Goal: Task Accomplishment & Management: Complete application form

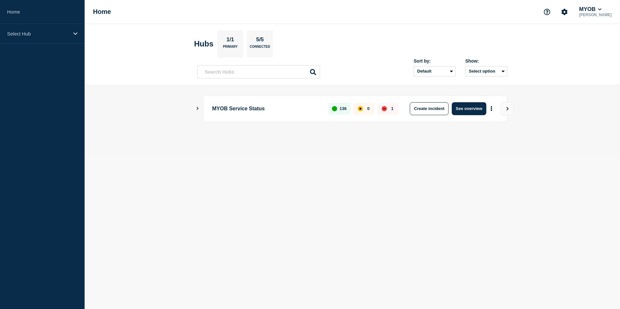
click at [41, 46] on aside "Home Select Hub" at bounding box center [42, 154] width 85 height 309
click at [48, 36] on p "Select Hub" at bounding box center [38, 33] width 62 height 5
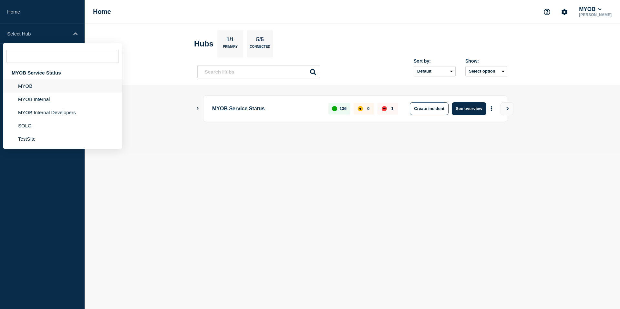
click at [36, 89] on li "MYOB" at bounding box center [62, 85] width 119 height 13
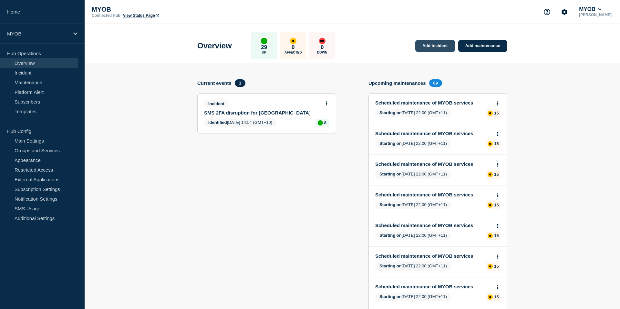
click at [435, 48] on link "Add incident" at bounding box center [435, 46] width 40 height 12
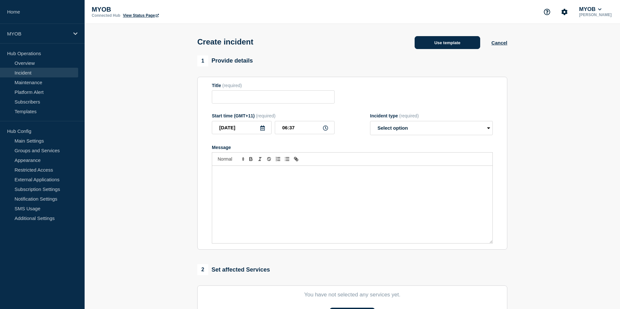
click at [450, 44] on button "Use template" at bounding box center [448, 42] width 66 height 13
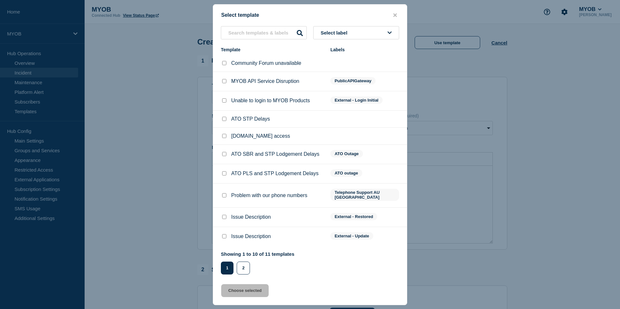
scroll to position [2, 0]
click at [247, 272] on button "2" at bounding box center [243, 268] width 13 height 13
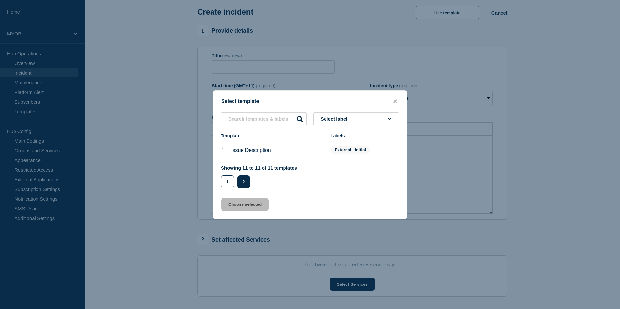
scroll to position [36, 0]
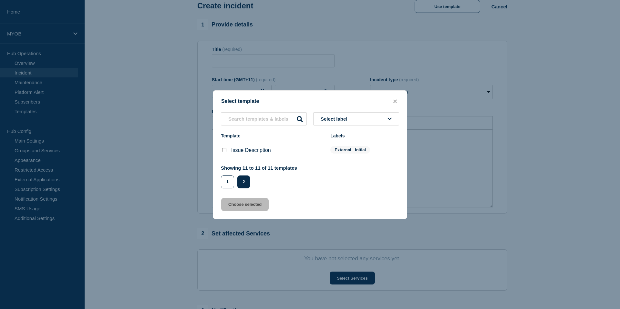
click at [224, 154] on div at bounding box center [224, 150] width 6 height 6
click at [224, 150] on input "Issue Description checkbox" at bounding box center [224, 150] width 4 height 4
checkbox input "true"
click at [243, 211] on button "Choose selected" at bounding box center [244, 204] width 47 height 13
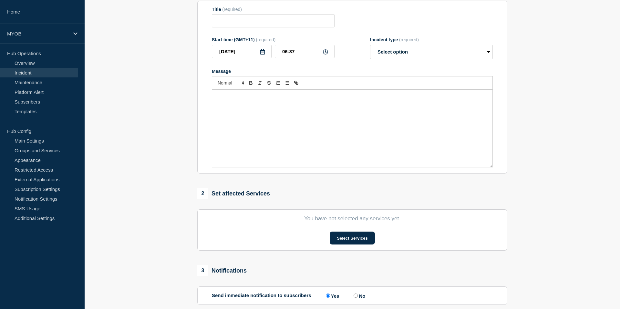
type input "Issue Description"
select select "investigating"
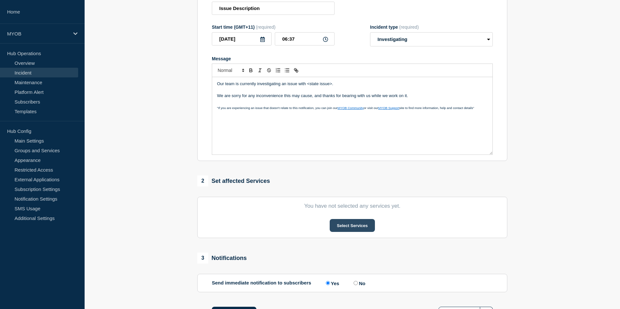
click at [348, 232] on button "Select Services" at bounding box center [352, 225] width 45 height 13
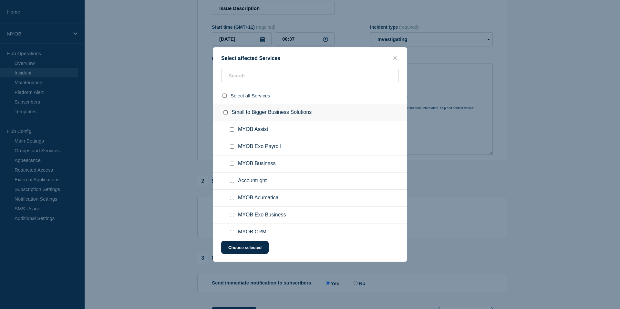
click at [244, 85] on div at bounding box center [310, 78] width 194 height 18
click at [246, 68] on div "Select affected Services Select all Services Small to Bigger Business Solutions…" at bounding box center [310, 154] width 194 height 215
click at [247, 72] on input "text" at bounding box center [310, 75] width 178 height 13
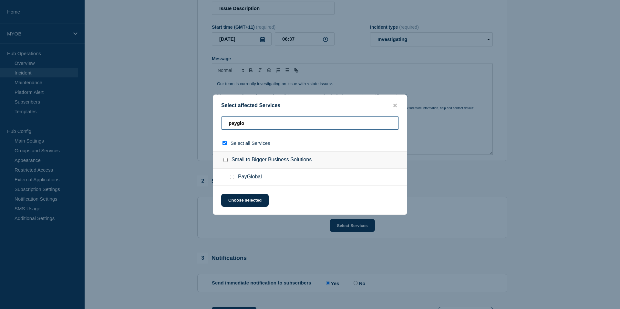
type input "paygloa"
checkbox input "true"
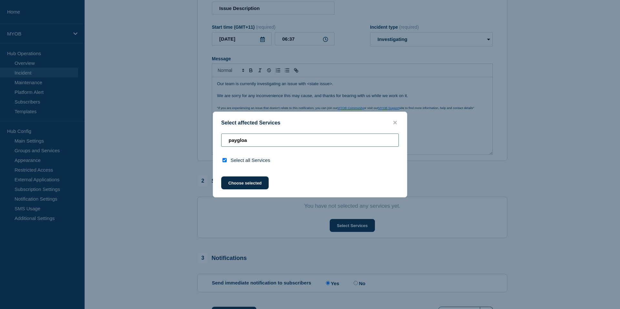
type input "payglo"
checkbox input "false"
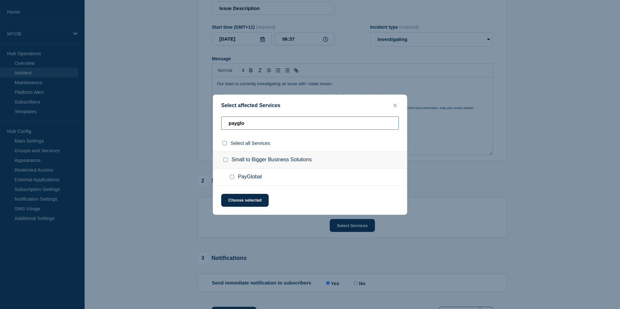
type input "payglo"
click at [231, 177] on input "PayGlobal checkbox" at bounding box center [232, 177] width 4 height 4
checkbox input "true"
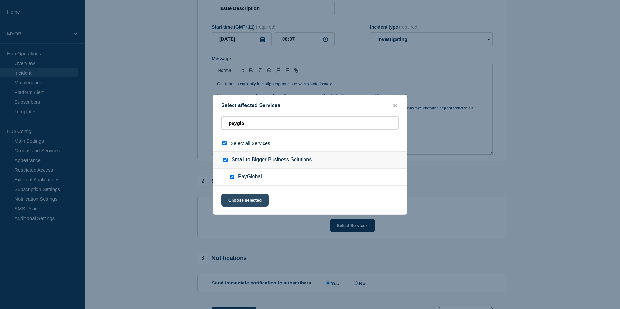
click at [258, 202] on button "Choose selected" at bounding box center [244, 200] width 47 height 13
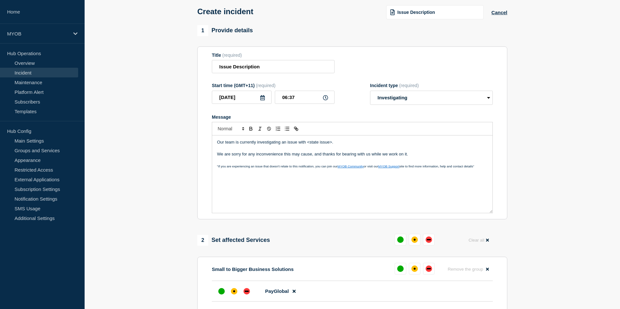
scroll to position [26, 0]
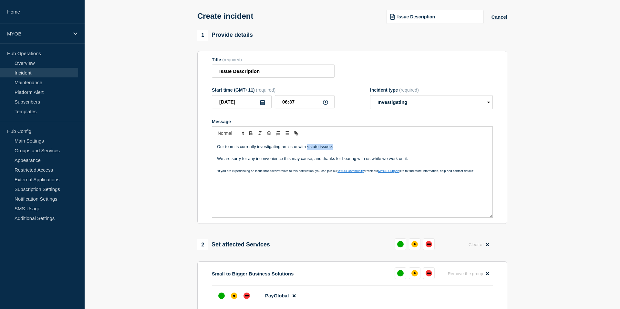
drag, startPoint x: 336, startPoint y: 154, endPoint x: 307, endPoint y: 153, distance: 28.4
click at [307, 150] on p "Our team is currently investigating an issue with <state issue>." at bounding box center [352, 147] width 271 height 6
drag, startPoint x: 285, startPoint y: 75, endPoint x: 217, endPoint y: 72, distance: 68.2
click at [217, 72] on input "Issue Description" at bounding box center [273, 71] width 123 height 13
type input "PayGlobal ESS(Employee self service)"
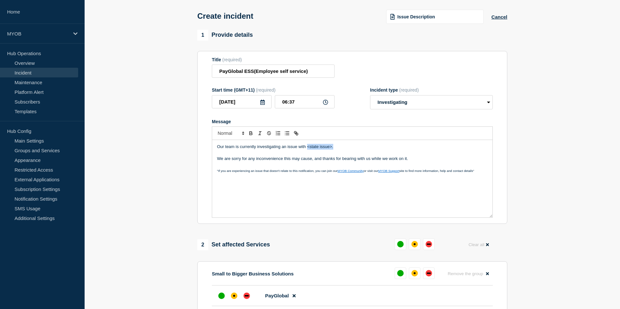
drag, startPoint x: 343, startPoint y: 152, endPoint x: 307, endPoint y: 155, distance: 36.3
click at [307, 150] on p "Our team is currently investigating an issue with <state issue>." at bounding box center [352, 147] width 271 height 6
drag, startPoint x: 312, startPoint y: 73, endPoint x: 253, endPoint y: 74, distance: 58.8
click at [253, 74] on input "PayGlobal ESS(Employee self service)" at bounding box center [273, 71] width 123 height 13
click at [334, 150] on p "Our team is currently investigating an issue affecting ESS" at bounding box center [352, 147] width 271 height 6
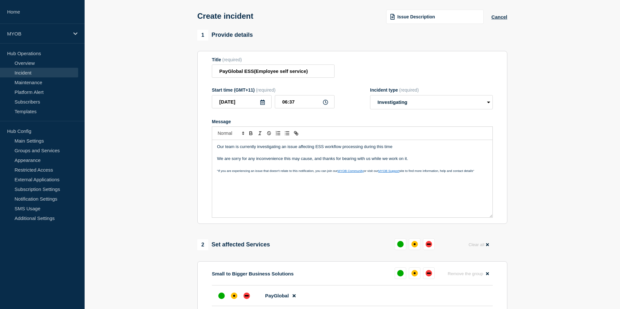
drag, startPoint x: 402, startPoint y: 150, endPoint x: 365, endPoint y: 152, distance: 36.6
click at [365, 150] on p "Our team is currently investigating an issue affecting ESS workflow processing …" at bounding box center [352, 147] width 271 height 6
click at [305, 150] on p "Our team is currently investigating an issue affecting ESS workflow processing" at bounding box center [352, 147] width 271 height 6
click at [358, 150] on p "Our team is currently investigating an issue with ESS workflow processing" at bounding box center [352, 147] width 271 height 6
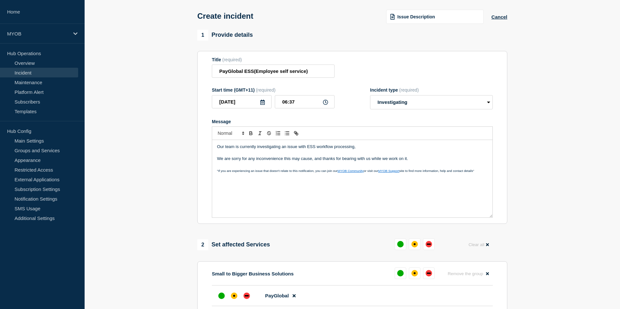
click at [289, 150] on p "Our team is currently investigating an issue with ESS workflow processing," at bounding box center [352, 147] width 271 height 6
click at [285, 150] on p "Our team is currently investigating an issue with ESS workflow processing," at bounding box center [352, 147] width 271 height 6
click at [372, 150] on p "Our team is currently investigating a issue with ESS workflow processing," at bounding box center [352, 147] width 271 height 6
drag, startPoint x: 407, startPoint y: 153, endPoint x: 373, endPoint y: 154, distance: 33.6
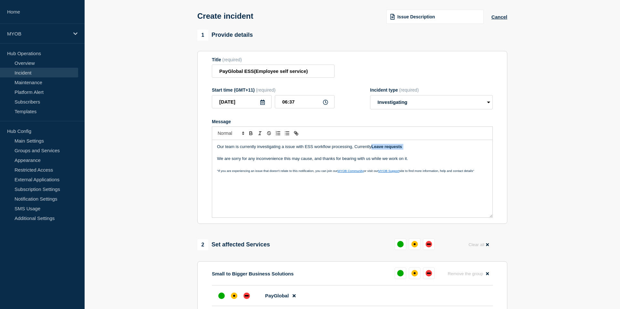
click at [373, 150] on p "Our team is currently investigating a issue with ESS workflow processing, Curre…" at bounding box center [352, 147] width 271 height 6
click at [407, 150] on p "Our team is currently investigating a issue with ESS workflow processing, Curre…" at bounding box center [352, 147] width 271 height 6
drag, startPoint x: 407, startPoint y: 154, endPoint x: 374, endPoint y: 154, distance: 33.3
click at [374, 150] on p "Our team is currently investigating a issue with ESS workflow processing, Curre…" at bounding box center [352, 147] width 271 height 6
click at [410, 150] on p "Our team is currently investigating a issue with ESS workflow processing, Curre…" at bounding box center [352, 147] width 271 height 6
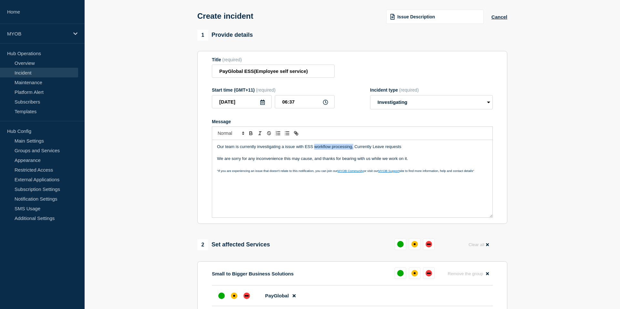
drag, startPoint x: 353, startPoint y: 154, endPoint x: 315, endPoint y: 152, distance: 38.1
click at [315, 150] on p "Our team is currently investigating a issue with ESS workflow processing, Curre…" at bounding box center [352, 147] width 271 height 6
click at [338, 150] on p "Our team is currently investigating a issue with ESS affecting Currently Leave …" at bounding box center [352, 147] width 271 height 6
drag, startPoint x: 376, startPoint y: 151, endPoint x: 332, endPoint y: 152, distance: 43.6
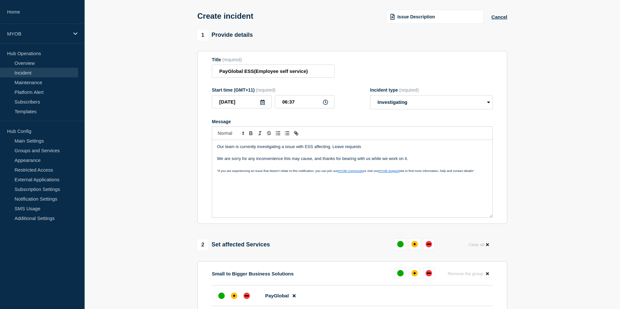
click at [332, 150] on p "Our team is currently investigating a issue with ESS affecting, Leave requests" at bounding box center [352, 147] width 271 height 6
drag, startPoint x: 397, startPoint y: 152, endPoint x: 332, endPoint y: 152, distance: 65.2
click at [332, 150] on p "Our team is currently investigating a issue with ESS affecting, Levae request s…" at bounding box center [352, 147] width 271 height 6
click at [349, 150] on p "Our team is currently investigating a issue with ESS workflow processing, Curre…" at bounding box center [352, 147] width 271 height 6
drag, startPoint x: 415, startPoint y: 154, endPoint x: 314, endPoint y: 153, distance: 101.1
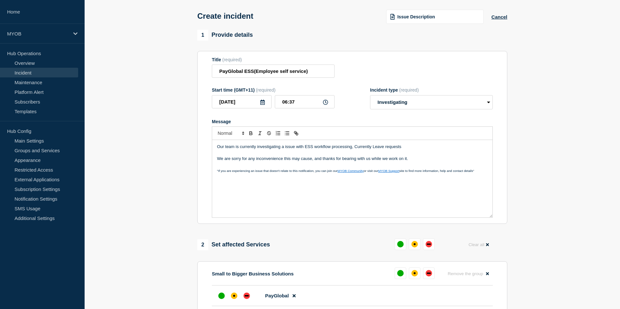
click at [314, 150] on p "Our team is currently investigating a issue with ESS workflow processing, Curre…" at bounding box center [352, 147] width 271 height 6
click at [314, 150] on p "Our team is currently investigating a issue with ESS affecting" at bounding box center [352, 147] width 271 height 6
click at [303, 150] on p "Our team is currently investigating a issue with ESS affecting" at bounding box center [352, 147] width 271 height 6
click at [304, 150] on p "Our team is currently investigating a issue withPayGlobal ESS affecting" at bounding box center [352, 147] width 271 height 6
click at [347, 150] on p "Our team is currently investigating a issue with PayGlobal ESS affecting" at bounding box center [352, 147] width 271 height 6
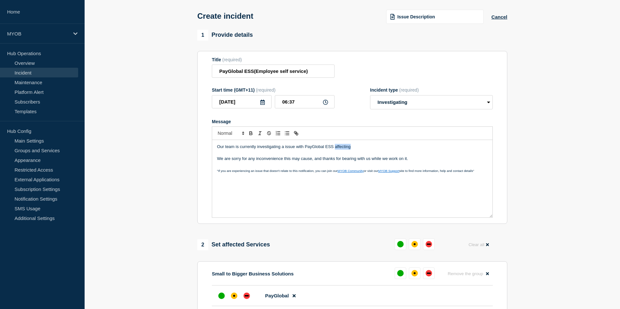
click at [347, 150] on p "Our team is currently investigating a issue with PayGlobal ESS affecting" at bounding box center [352, 147] width 271 height 6
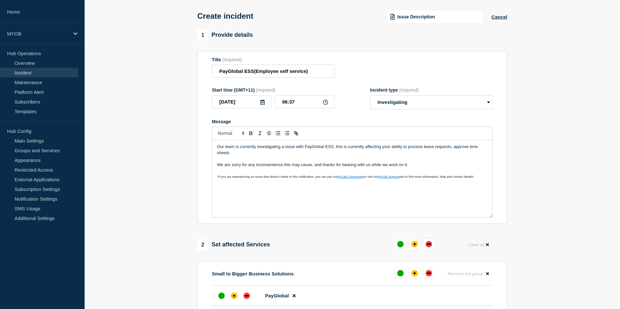
click at [238, 162] on p "Message" at bounding box center [352, 159] width 271 height 6
click at [231, 156] on p "Our team is currently investigating a issue with PayGlobal ESS, this is currenl…" at bounding box center [352, 150] width 271 height 12
click at [374, 156] on p "Our team is currently investigating a issue with PayGlobal ESS, this is currenl…" at bounding box center [352, 150] width 271 height 12
click at [386, 162] on p "Message" at bounding box center [352, 159] width 271 height 6
click at [373, 156] on p "Our team is currently investigating a issue with PayGlobal ESS, this is current…" at bounding box center [352, 150] width 271 height 12
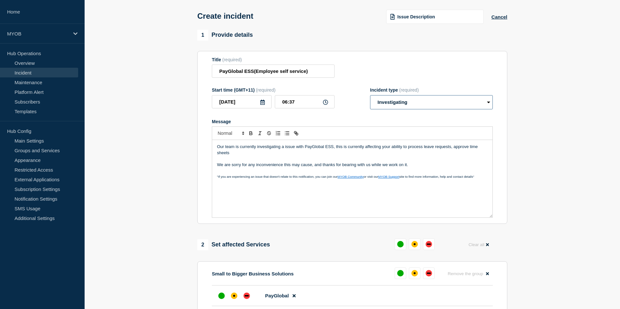
click at [449, 109] on select "Select option Investigating Identified Monitoring" at bounding box center [431, 102] width 123 height 14
click at [370, 100] on select "Select option Investigating Identified Monitoring" at bounding box center [431, 102] width 123 height 14
click at [442, 100] on select "Select option Investigating Identified Monitoring" at bounding box center [431, 102] width 123 height 14
select select "monitoring"
click at [370, 100] on select "Select option Investigating Identified Monitoring" at bounding box center [431, 102] width 123 height 14
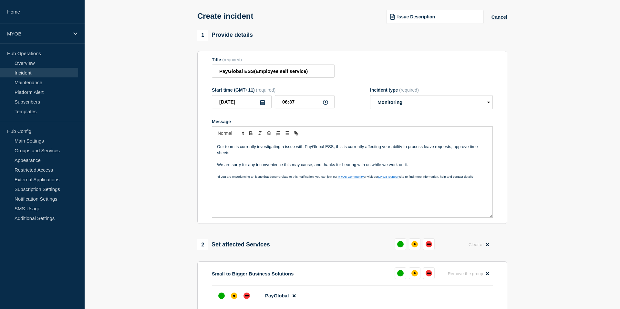
click at [300, 168] on p "We are sorry for any inconvenience this may cause, and thanks for bearing with …" at bounding box center [352, 165] width 271 height 6
click at [402, 168] on p "We are sorry for any inconvenience this may cause, and thanks for bearing with …" at bounding box center [352, 165] width 271 height 6
click at [265, 162] on p "Message" at bounding box center [352, 159] width 271 height 6
click at [307, 153] on p "Our team is currently investigating a issue with PayGlobal ESS, this is current…" at bounding box center [352, 150] width 271 height 12
drag, startPoint x: 303, startPoint y: 153, endPoint x: 224, endPoint y: 152, distance: 79.5
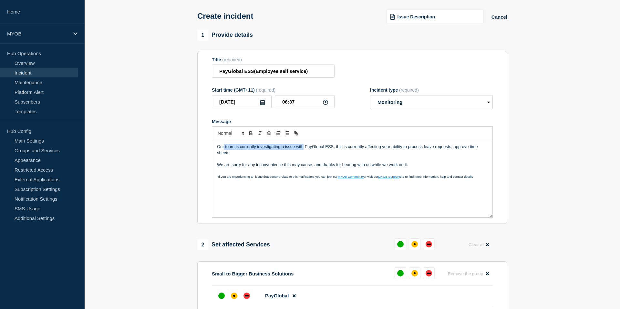
click at [224, 152] on p "Our team is currently investigating a issue with PayGlobal ESS, this is current…" at bounding box center [352, 150] width 271 height 12
click at [299, 156] on p "Our team is currently investigating a issue with PayGlobal ESS, this is current…" at bounding box center [352, 150] width 271 height 12
drag, startPoint x: 296, startPoint y: 153, endPoint x: 225, endPoint y: 152, distance: 71.4
click at [225, 152] on p "Our team is currently investigating a issue with PayGlobal ESS, this is current…" at bounding box center [352, 150] width 271 height 12
click at [297, 156] on p "Our team is currently investigating a issue with PayGlobal ESS, this is current…" at bounding box center [352, 150] width 271 height 12
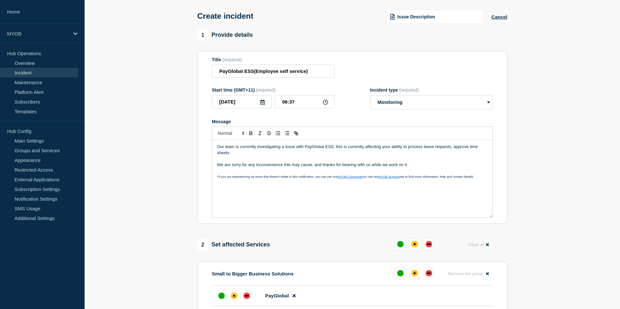
click at [296, 153] on p "Our team is currently investigating a issue with PayGlobal ESS, this is current…" at bounding box center [352, 150] width 271 height 12
drag, startPoint x: 304, startPoint y: 154, endPoint x: 197, endPoint y: 154, distance: 106.3
click at [197, 154] on section "Title (required) PayGlobal ESS(Employee self service) Start time (GMT+11) (requ…" at bounding box center [352, 137] width 310 height 173
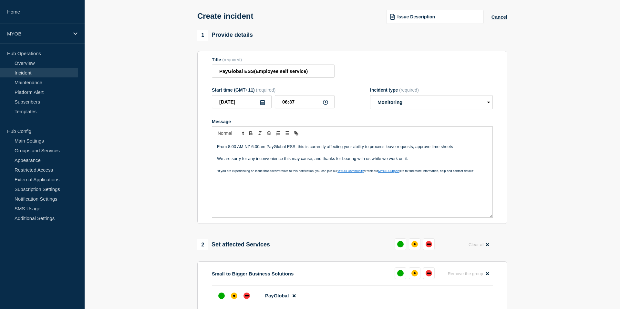
click at [244, 150] on p "From 8:00 AM NZ 6:00am PayGlobal ESS, this is currently affecting your ability …" at bounding box center [352, 147] width 271 height 6
click at [266, 150] on p "From 8:00 am NZ 6:00am PayGlobal ESS, this is currently affecting your ability …" at bounding box center [352, 147] width 271 height 6
click at [251, 150] on p "From 8:00 am NZ 6:00am AESTPayGlobal ESS, this is currently affecting your abil…" at bounding box center [352, 147] width 271 height 6
click at [250, 150] on p "From 8:00 am NZ 6:00am AESTPayGlobal ESS, this is currently affecting your abil…" at bounding box center [352, 147] width 271 height 6
click at [249, 150] on p "From 8:00 am NZ 6:00am AESTPayGlobal ESS, this is currently affecting your abil…" at bounding box center [352, 147] width 271 height 6
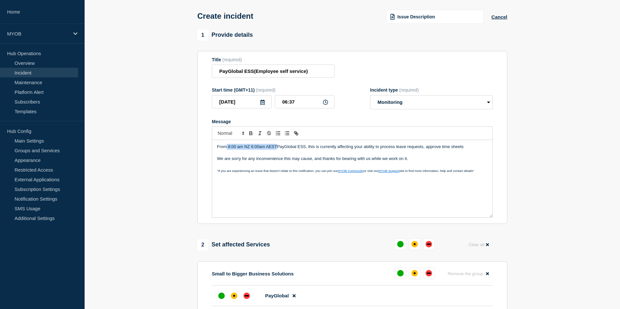
drag, startPoint x: 276, startPoint y: 153, endPoint x: 228, endPoint y: 152, distance: 48.8
click at [227, 150] on p "From 8:00 am NZ 6:00am AESTPayGlobal ESS, this is currently affecting your abil…" at bounding box center [352, 147] width 271 height 6
click at [253, 150] on p "From 6:00am AEST PayGlobal ESS, this is currently affecting your ability to pro…" at bounding box center [352, 147] width 271 height 6
click at [303, 150] on p "From 6:00am AEST (8:00 NZ) PayGlobal ESS, this is currently affecting your abil…" at bounding box center [352, 147] width 271 height 6
click at [304, 150] on p "From 6:00am AEST (8:00 NZ) PayGlobal ESS, this is currently affecting your abil…" at bounding box center [352, 147] width 271 height 6
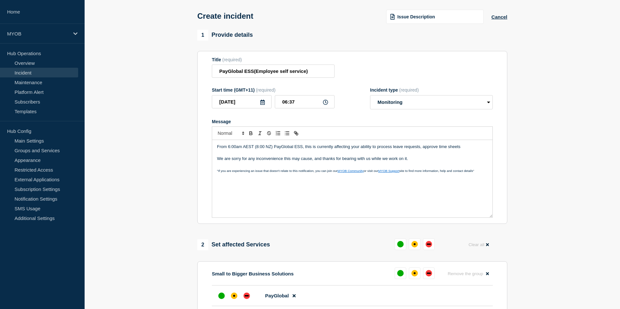
click at [302, 150] on p "From 6:00am AEST (8:00 NZ) PayGlobal ESS, this is currently affecting your abil…" at bounding box center [352, 147] width 271 height 6
click at [242, 150] on p "From 6:00am AEST (8:00 NZ) PayGlobal ESS expereincing, this is currently affect…" at bounding box center [352, 147] width 271 height 6
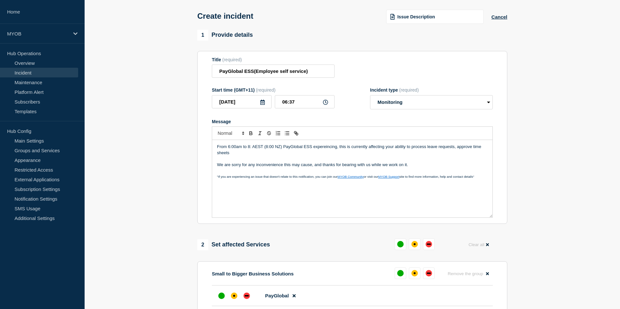
click at [273, 152] on p "From 6:00am to 8: AEST (8:00 NZ) PayGlobal ESS expereincing, this is currently …" at bounding box center [352, 150] width 271 height 12
click at [307, 72] on input "PayGlobal ESS(Employee self service)" at bounding box center [273, 71] width 123 height 13
click at [274, 156] on p "From 6:00am to 8: AEST (8:50 NZ) PayGlobal ESS expereincing, this is currently …" at bounding box center [352, 150] width 271 height 12
click at [250, 153] on p "From 6:00am to 8: AEST (8:50 NZ) PayGlobal ESS expereincing, this is currently …" at bounding box center [352, 150] width 271 height 12
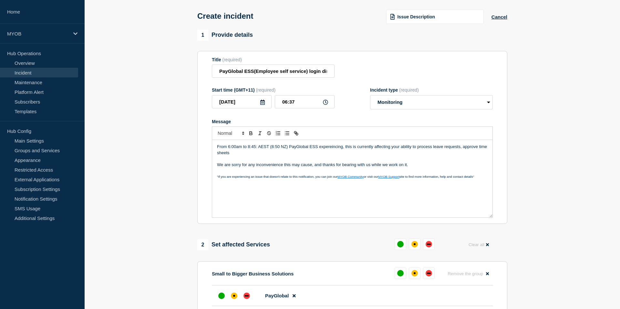
drag, startPoint x: 247, startPoint y: 153, endPoint x: 254, endPoint y: 153, distance: 7.1
click at [255, 153] on p "From 6:00am to 8:45: AEST (8:50 NZ) PayGlobal ESS expereincing, this is current…" at bounding box center [352, 150] width 271 height 12
drag, startPoint x: 250, startPoint y: 153, endPoint x: 292, endPoint y: 150, distance: 41.8
click at [250, 153] on p "From 6:00am to 8:45: AEST (8:50 NZ) PayGlobal ESS expereincing, this is current…" at bounding box center [352, 150] width 271 height 12
click at [235, 153] on p "From 6:00am to 6:45: AEST (8:50 NZ) PayGlobal ESS experiencing, this is current…" at bounding box center [352, 150] width 271 height 12
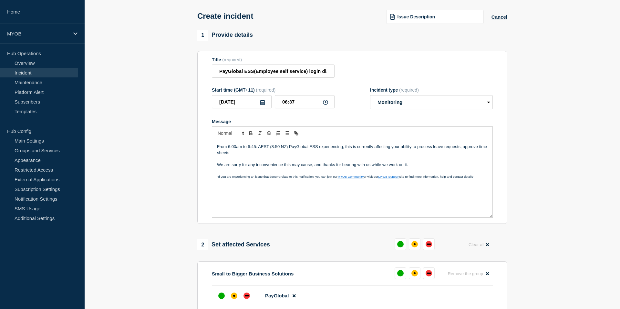
click at [242, 156] on p "From 6:00am to 6:45: AEST (8:50 NZ) PayGlobal ESS experiencing, this is current…" at bounding box center [352, 150] width 271 height 12
click at [434, 168] on p "We are sorry for any inconvenience this may cause, and thanks for bearing with …" at bounding box center [352, 165] width 271 height 6
click at [280, 154] on p "From 6:00am to 6:45: AEST (8:50 NZ) PayGlobal ESS experiencing, this is current…" at bounding box center [352, 150] width 271 height 12
click at [354, 154] on p "From 6:00am to 6:45: AEST (8:50 - 8:45 NZ) PayGlobal ESS experiencing, this is …" at bounding box center [352, 150] width 271 height 12
drag, startPoint x: 411, startPoint y: 152, endPoint x: 439, endPoint y: 157, distance: 28.6
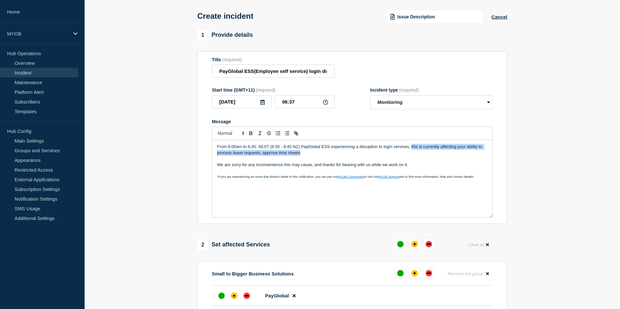
click at [439, 156] on p "From 6:00am to 6:45: AEST (8:50 - 8:45 NZ) PayGlobal ESS experiencing a disrupt…" at bounding box center [352, 150] width 271 height 12
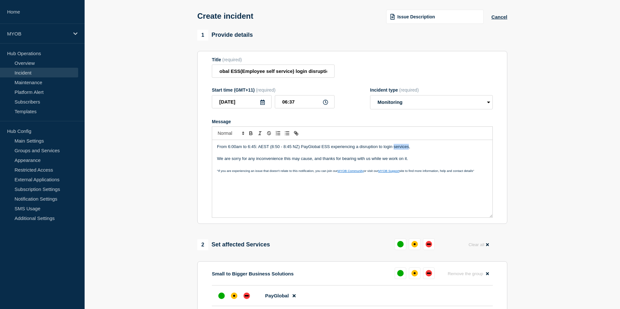
click at [409, 150] on p "From 6:00am to 6:45: AEST (8:50 - 8:45 NZ) PayGlobal ESS experiencing a disrupt…" at bounding box center [352, 147] width 271 height 6
click at [339, 150] on p "From 6:00am to 6:45: AEST (8:50 - 8:45 NZ) PayGlobal ESS experiencing a disrupt…" at bounding box center [352, 147] width 271 height 6
click at [341, 150] on p "From 6:00am to 6:45: AEST (8:50 - 8:45 NZ) PayGlobal ESS experiencing a disrupt…" at bounding box center [352, 147] width 271 height 6
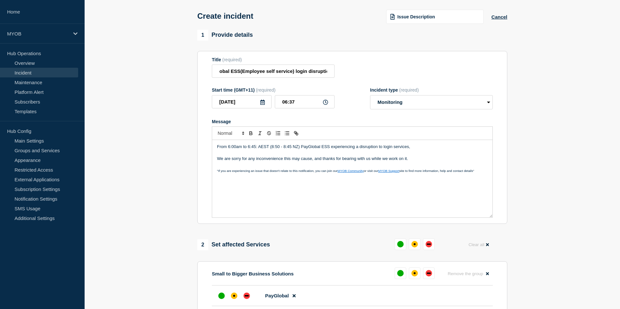
click at [306, 162] on p "We are sorry for any inconvenience this may cause, and thanks for bearing with …" at bounding box center [352, 159] width 271 height 6
click at [242, 150] on p "From 6:00am to 6:45: AEST (8:50 - 8:45 NZ) PayGlobal ESS experiencing a disrupt…" at bounding box center [352, 147] width 271 height 6
click at [250, 150] on p "From 6:00 to 6:45: AEST (8:50 - 8:45 NZ) PayGlobal ESS experiencing a disruptio…" at bounding box center [352, 147] width 271 height 6
click at [258, 150] on p "From 6:00 to 6:45am: AEST (8:50 - 8:45 NZ) PayGlobal ESS experiencing a disrupt…" at bounding box center [352, 147] width 271 height 6
click at [235, 150] on p "From 6:00 to 6:45am AEST (8:50 - 8:45 NZ) PayGlobal ESS experiencing a disrupti…" at bounding box center [352, 147] width 271 height 6
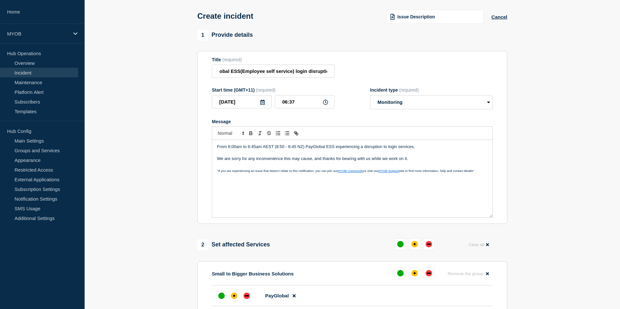
click at [284, 150] on p "From 6:00am to 6:45am AEST (8:50 - 8:45 NZ) PayGlobal ESS experiencing a disrup…" at bounding box center [352, 147] width 271 height 6
click at [302, 150] on p "From 6:00am to 6:45am AEST (8:50am - 8:45 NZ) PayGlobal ESS experiencing a disr…" at bounding box center [352, 147] width 271 height 6
click at [427, 150] on p "From 6:00am to 6:45am AEST (8:50am - 8:45am NZ) PayGlobal ESS experiencing a di…" at bounding box center [352, 147] width 271 height 6
drag, startPoint x: 411, startPoint y: 165, endPoint x: 195, endPoint y: 160, distance: 216.2
click at [195, 160] on div "1 Provide details Title (required) PayGlobal ESS(Employee self service) login d…" at bounding box center [352, 232] width 317 height 404
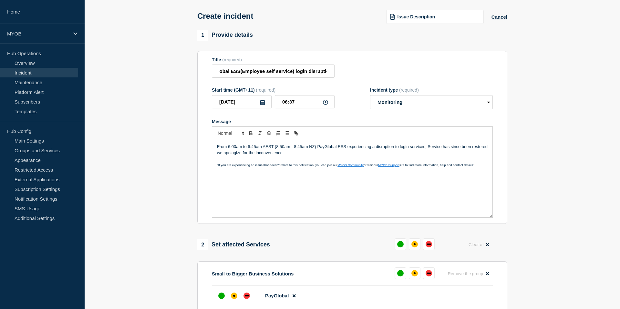
click at [234, 156] on p "From 6:00am to 6:45am AEST (8:50am - 8:45am NZ) PayGlobal ESS experiencing a di…" at bounding box center [352, 150] width 271 height 12
click at [286, 156] on p "From 6:00am to 6:45am AEST (8:50am - 8:45am NZ) PayGlobal ESS experiencing a di…" at bounding box center [352, 150] width 271 height 12
click at [339, 156] on p "From 6:00am to 6:45am AEST (8:50am - 8:45am NZ) PayGlobal ESS experiencing a di…" at bounding box center [352, 150] width 271 height 12
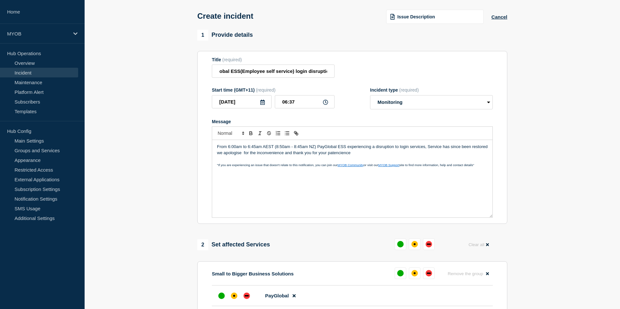
click at [343, 156] on p "From 6:00am to 6:45am AEST (8:50am - 8:45am NZ) PayGlobal ESS experiencing a di…" at bounding box center [352, 150] width 271 height 12
click at [431, 154] on p "From 6:00am to 6:45am AEST (8:50am - 8:45am NZ) PayGlobal ESS experiencing a di…" at bounding box center [352, 150] width 271 height 12
click at [217, 156] on p "From 6:00am to 6:45am AEST (8:50am - 8:45am NZ) PayGlobal ESS experiencing a di…" at bounding box center [352, 150] width 271 height 12
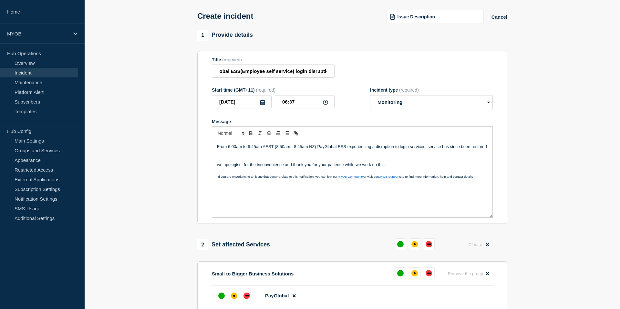
click at [489, 152] on div "From 6:00am to 6:45am AEST (8:50am - 8:45am NZ) PayGlobal ESS experiencing a di…" at bounding box center [352, 179] width 280 height 78
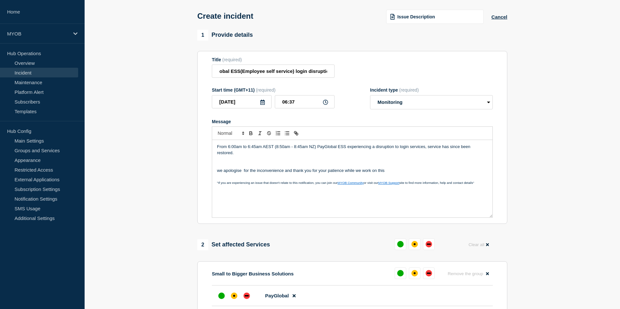
drag, startPoint x: 232, startPoint y: 160, endPoint x: 261, endPoint y: 163, distance: 29.0
click at [233, 156] on p "From 6:00am to 6:45am AEST (8:50am - 8:45am NZ) PayGlobal ESS experiencing a di…" at bounding box center [352, 150] width 271 height 12
click at [386, 162] on p "Message" at bounding box center [352, 159] width 271 height 6
drag, startPoint x: 291, startPoint y: 74, endPoint x: 334, endPoint y: 72, distance: 42.7
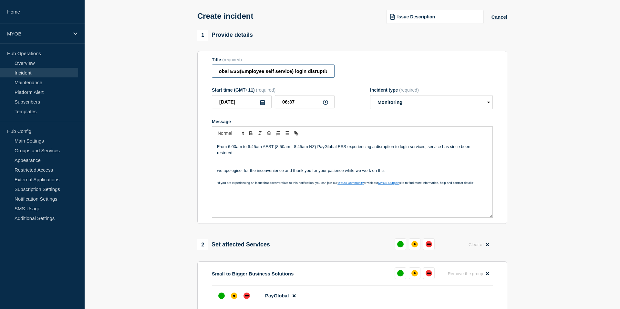
click at [334, 72] on input "PayGlobal ESS(Employee self service) login disruption" at bounding box center [273, 71] width 123 height 13
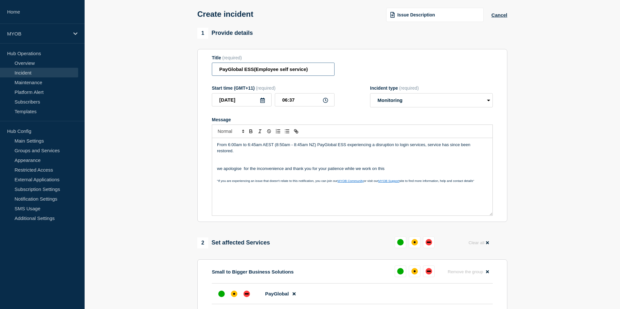
scroll to position [29, 0]
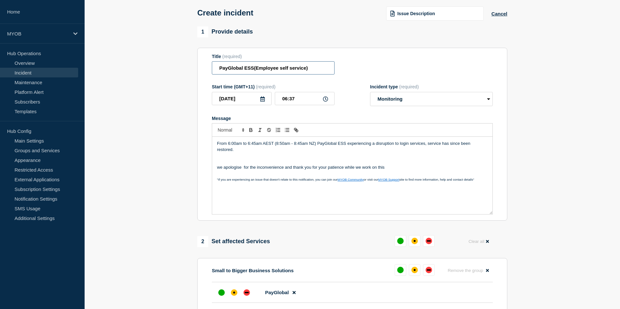
type input "PayGlobal ESS(Employee self service)"
drag, startPoint x: 425, startPoint y: 150, endPoint x: 395, endPoint y: 151, distance: 30.0
click at [395, 150] on p "From 6:00am to 6:45am AEST (8:50am - 8:45am NZ) PayGlobal ESS experiencing a di…" at bounding box center [352, 147] width 271 height 12
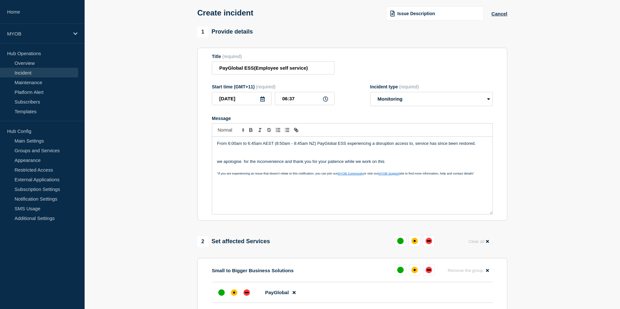
drag, startPoint x: 396, startPoint y: 149, endPoint x: 415, endPoint y: 148, distance: 19.1
click at [415, 147] on p "From 6:00am to 6:45am AEST (8:50am - 8:45am NZ) PayGlobal ESS experiencing a di…" at bounding box center [352, 144] width 271 height 6
drag, startPoint x: 413, startPoint y: 149, endPoint x: 395, endPoint y: 150, distance: 18.4
click at [395, 147] on p "From 6:00am to 6:45am AEST (8:50am - 8:45am NZ) PayGlobal ESS experiencing a di…" at bounding box center [352, 144] width 271 height 6
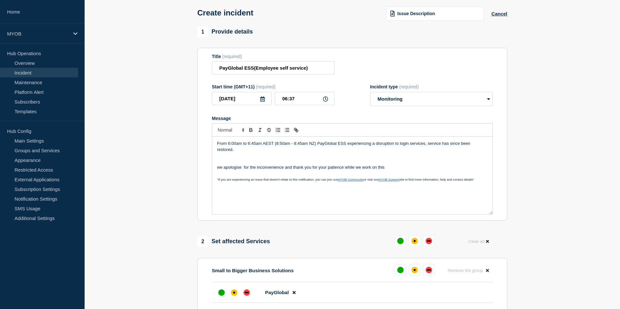
click at [433, 176] on p "Message" at bounding box center [352, 174] width 271 height 6
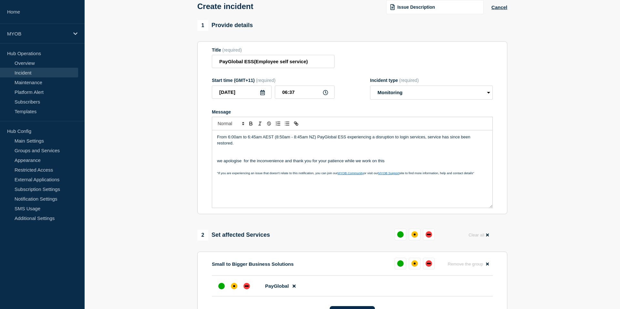
scroll to position [36, 0]
click at [236, 146] on p "From 6:00am to 6:45am AEST (8:50am - 8:45am NZ) PayGlobal ESS experiencing a di…" at bounding box center [352, 140] width 271 height 12
click at [409, 143] on p "From 6:00am to 6:45am AEST (8:50am - 8:45am NZ) PayGlobal ESS experiencing a di…" at bounding box center [352, 140] width 271 height 12
click at [302, 146] on p "From 6:00am to 6:45am AEST (8:50am - 8:45am NZ) PayGlobal ESS experiencing a di…" at bounding box center [352, 140] width 271 height 12
click at [409, 142] on p "From 6:00am to 6:45am AEST (8:50am - 8:45am NZ) PayGlobal ESS experiencing a di…" at bounding box center [352, 140] width 271 height 12
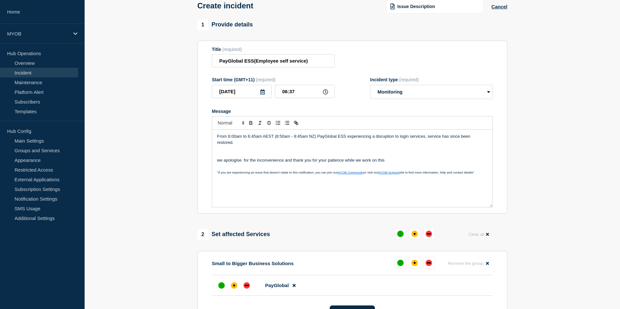
click at [239, 146] on p "From 6:00am to 6:45am AEST (8:50am - 8:45am NZ) PayGlobal ESS experiencing a di…" at bounding box center [352, 140] width 271 height 12
click at [307, 65] on input "PayGlobal ESS(Employee self service)" at bounding box center [273, 60] width 123 height 13
click at [239, 146] on p "From 6:00am to 6:45am AEST (8:50am - 8:45am NZ) PayGlobal ESS experiencing a di…" at bounding box center [352, 140] width 271 height 12
drag, startPoint x: 390, startPoint y: 153, endPoint x: 234, endPoint y: 148, distance: 156.1
click at [234, 148] on div "From 6:00am to 6:45am AEST (8:50am - 8:45am NZ) PayGlobal ESS experiencing a di…" at bounding box center [352, 169] width 280 height 78
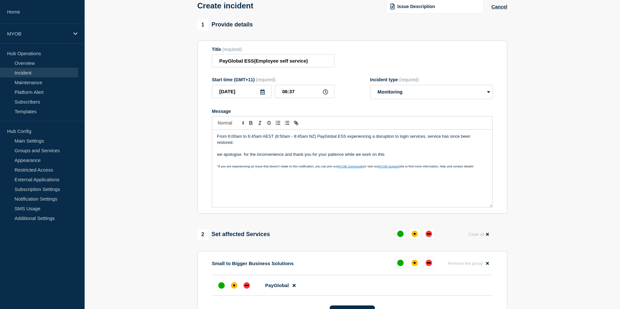
click at [233, 146] on p "From 6:00am to 6:45am AEST (8:50am - 8:45am NZ) PayGlobal ESS experiencing a di…" at bounding box center [352, 140] width 271 height 12
click at [264, 146] on p "From 6:00am to 6:45am AEST (8:50am - 8:45am NZ) PayGlobal ESS experiencing a di…" at bounding box center [352, 140] width 271 height 12
click at [408, 142] on p "From 6:00am to 6:45am AEST (8:50am - 8:45am NZ) PayGlobal ESS experiencing a di…" at bounding box center [352, 140] width 271 height 12
drag, startPoint x: 437, startPoint y: 143, endPoint x: 395, endPoint y: 143, distance: 42.0
click at [395, 143] on p "From 6:00am to 6:45am AEST (8:50am - 8:45am NZ) PayGlobal ESS experiencing a di…" at bounding box center [352, 140] width 271 height 12
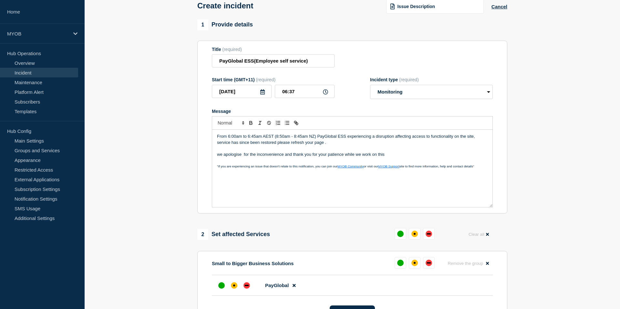
click at [474, 143] on p "From 6:00am to 6:45am AEST (8:50am - 8:45am NZ) PayGlobal ESS experiencing a di…" at bounding box center [352, 140] width 271 height 12
click at [405, 163] on p "Message" at bounding box center [352, 161] width 271 height 6
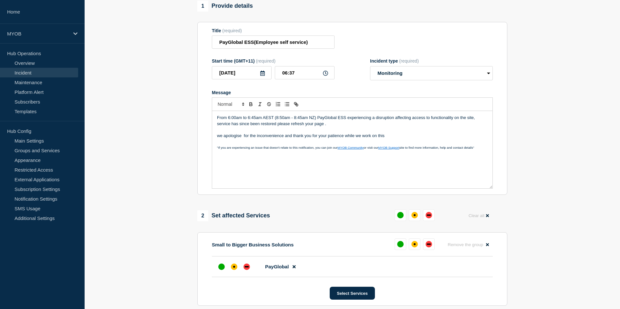
scroll to position [58, 0]
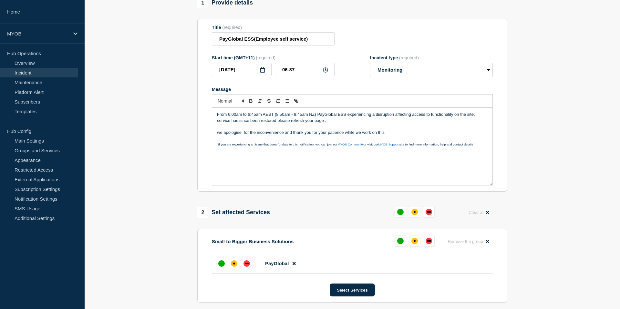
click at [249, 135] on p "we apologise for the inconvenience and thank you for your patience while we wor…" at bounding box center [352, 133] width 271 height 6
drag, startPoint x: 325, startPoint y: 127, endPoint x: 318, endPoint y: 127, distance: 6.1
click at [318, 124] on p "From 6:00am to 6:45am AEST (8:50am - 8:45am NZ) PayGlobal ESS experiencing a di…" at bounding box center [352, 118] width 271 height 12
click at [382, 124] on p "From 6:00am to 6:45am AEST (8:50am - 8:45am NZ) PayGlobal ESS experiencing a di…" at bounding box center [352, 118] width 271 height 12
click at [325, 124] on p "From 6:00am to 6:45am AEST (8:50am - 8:45am NZ) PayGlobal ESS experiencing a di…" at bounding box center [352, 118] width 271 height 12
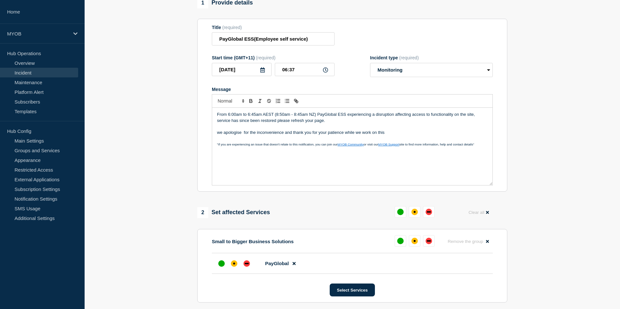
click at [349, 124] on p "From 6:00am to 6:45am AEST (8:50am - 8:45am NZ) PayGlobal ESS experiencing a di…" at bounding box center [352, 118] width 271 height 12
drag, startPoint x: 349, startPoint y: 128, endPoint x: 277, endPoint y: 128, distance: 72.0
click at [277, 124] on p "From 6:00am to 6:45am AEST (8:50am - 8:45am NZ) PayGlobal ESS experiencing a di…" at bounding box center [352, 118] width 271 height 12
click at [217, 138] on div "From 6:00am to 6:45am AEST (8:50am - 8:45am NZ) PayGlobal ESS experiencing a di…" at bounding box center [352, 147] width 280 height 78
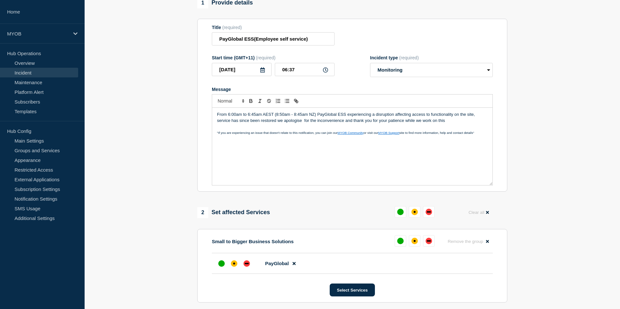
drag, startPoint x: 453, startPoint y: 129, endPoint x: 211, endPoint y: 119, distance: 242.4
click at [211, 119] on section "Title (required) PayGlobal ESS(Employee self service) Start time (GMT+11) (requ…" at bounding box center [352, 105] width 310 height 173
copy p "From 6:00am to 6:45am AEST (8:50am - 8:45am NZ) PayGlobal ESS experiencing a di…"
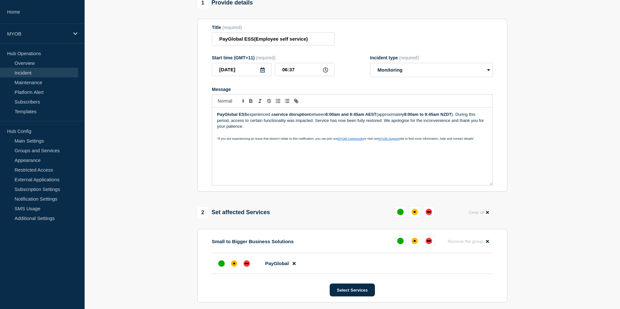
click at [413, 117] on strong "9:00am to 9:45am NZDT" at bounding box center [427, 114] width 47 height 5
drag, startPoint x: 434, startPoint y: 121, endPoint x: 476, endPoint y: 121, distance: 42.3
click at [434, 117] on strong ":00am to 9:45am NZDT" at bounding box center [430, 114] width 45 height 5
click at [411, 120] on p "PayGlobal ESS experienced a service disruption between 6:00am and 6:45am AEST (…" at bounding box center [352, 121] width 271 height 18
drag, startPoint x: 411, startPoint y: 121, endPoint x: 384, endPoint y: 120, distance: 26.5
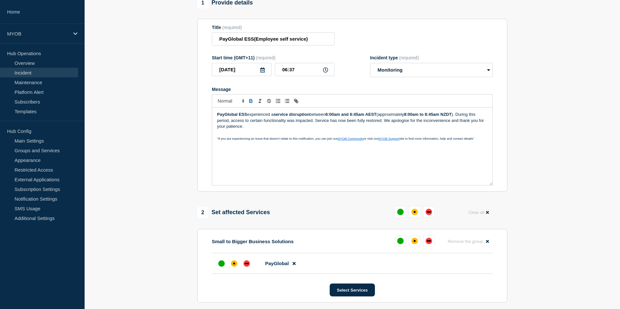
click at [384, 120] on p "PayGlobal ESS experienced a service disruption between 6:00am and 6:45am AEST (…" at bounding box center [352, 121] width 271 height 18
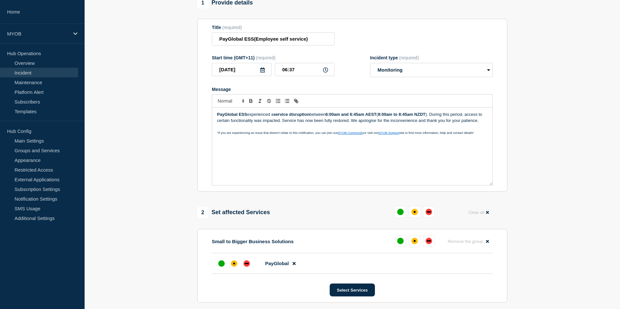
click at [401, 144] on div "PayGlobal ESS experienced a service disruption between 6:00am and 6:45am AEST (…" at bounding box center [352, 147] width 280 height 78
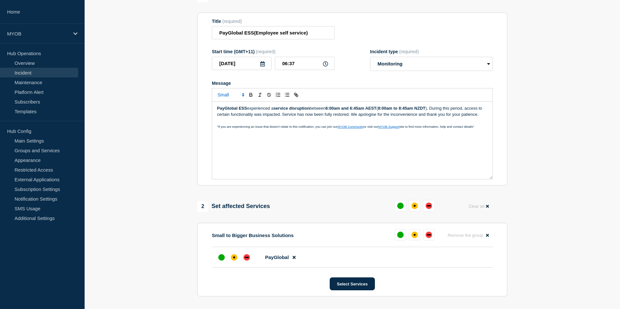
scroll to position [65, 0]
click at [257, 117] on p "PayGlobal ESS experienced a service disruption between 6:00am and 6:45am AEST (…" at bounding box center [352, 111] width 271 height 12
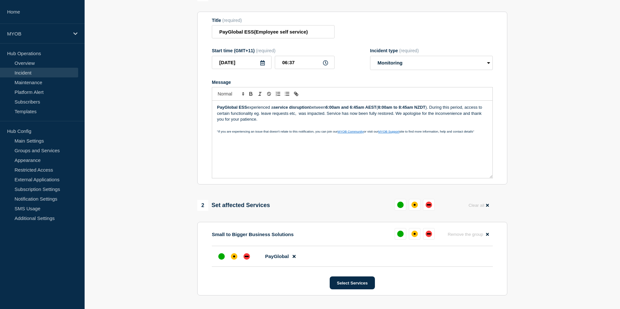
click at [323, 120] on p "PayGlobal ESS experienced a service disruption between 6:00am and 6:45am AEST (…" at bounding box center [352, 114] width 271 height 18
drag, startPoint x: 304, startPoint y: 119, endPoint x: 312, endPoint y: 130, distance: 13.6
click at [304, 119] on p "PayGlobal ESS experienced a service disruption between 6:00am and 6:45am AEST (…" at bounding box center [352, 114] width 271 height 18
click at [356, 129] on p "Message" at bounding box center [352, 126] width 271 height 6
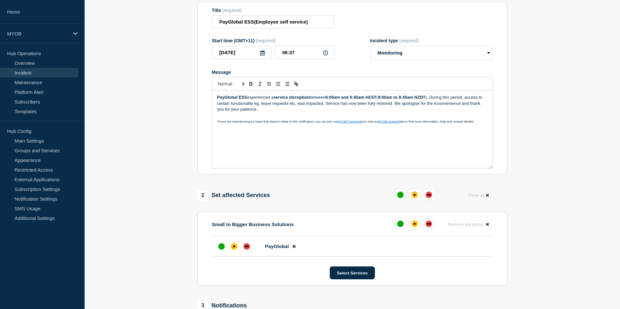
scroll to position [78, 0]
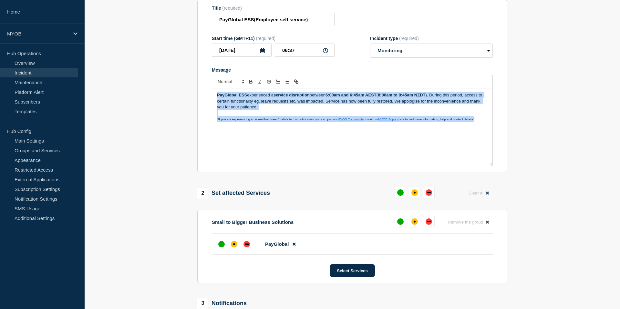
drag, startPoint x: 485, startPoint y: 125, endPoint x: 178, endPoint y: 81, distance: 310.6
click at [178, 80] on section "1 Provide details Title (required) PayGlobal ESS(Employee self service) Start t…" at bounding box center [352, 180] width 535 height 404
copy div "PayGlobal ESS experienced a service disruption between 6:00am and 6:45am AEST (…"
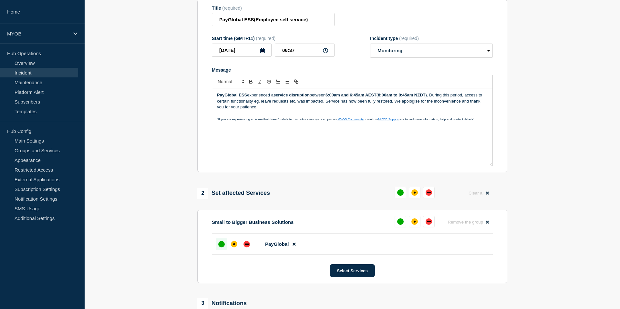
click at [220, 248] on div "up" at bounding box center [221, 244] width 6 height 6
drag, startPoint x: 297, startPoint y: 54, endPoint x: 289, endPoint y: 56, distance: 8.3
click at [289, 56] on input "06:37" at bounding box center [305, 50] width 60 height 13
type input "06:45"
click at [375, 69] on form "Title (required) PayGlobal ESS(Employee self service) Start time (GMT+11) (requ…" at bounding box center [352, 85] width 281 height 161
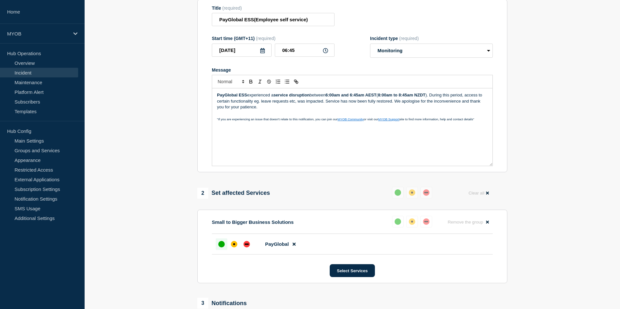
click at [292, 138] on div "PayGlobal ESS experienced a service disruption between 6:00am and 6:45am AEST (…" at bounding box center [352, 127] width 280 height 78
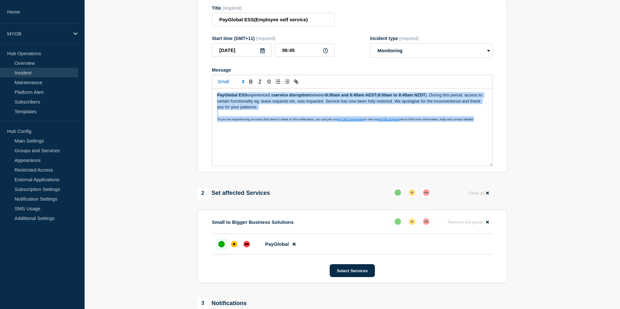
drag, startPoint x: 483, startPoint y: 126, endPoint x: 213, endPoint y: 93, distance: 272.3
click at [213, 93] on div "PayGlobal ESS experienced a service disruption between 6:00am and 6:45am AEST (…" at bounding box center [352, 120] width 281 height 91
copy div "PayGlobal ESS experienced a service disruption between 6:00am and 6:45am AEST (…"
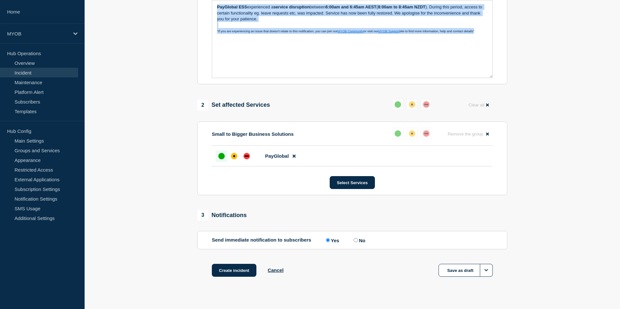
scroll to position [185, 0]
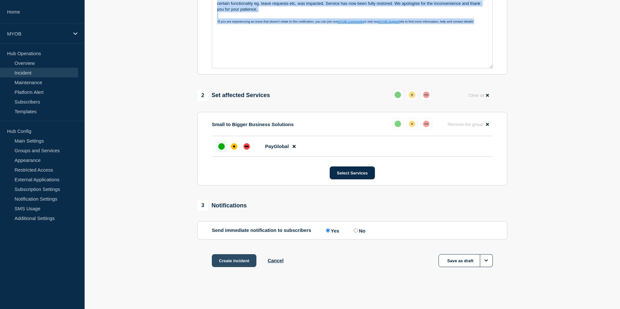
click at [244, 257] on button "Create incident" at bounding box center [234, 261] width 45 height 13
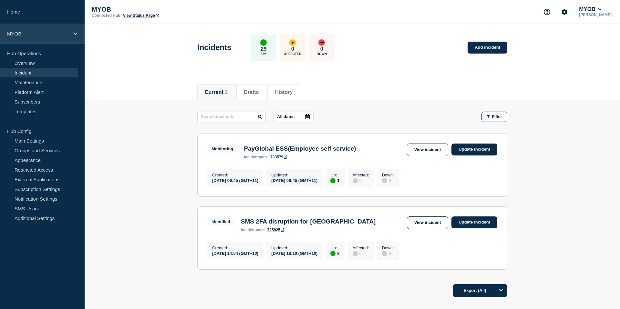
click at [43, 37] on div "MYOB" at bounding box center [42, 34] width 85 height 20
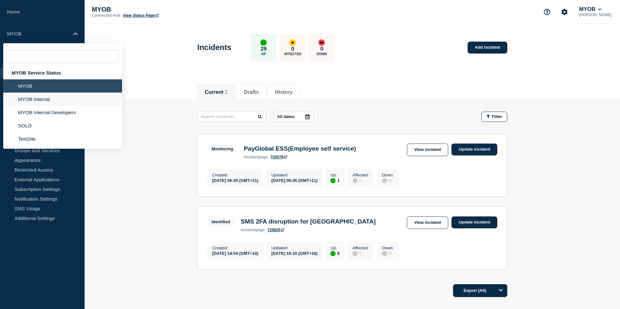
click at [35, 101] on li "MYOB Internal" at bounding box center [62, 99] width 119 height 13
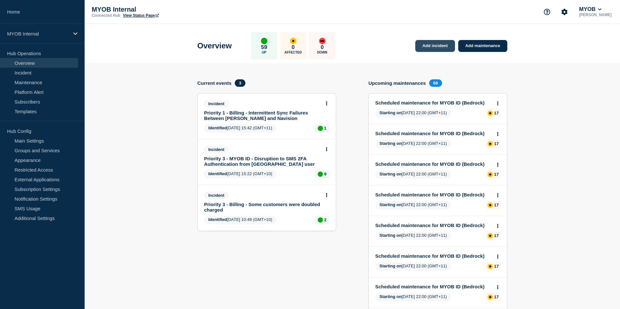
click at [435, 47] on link "Add incident" at bounding box center [435, 46] width 40 height 12
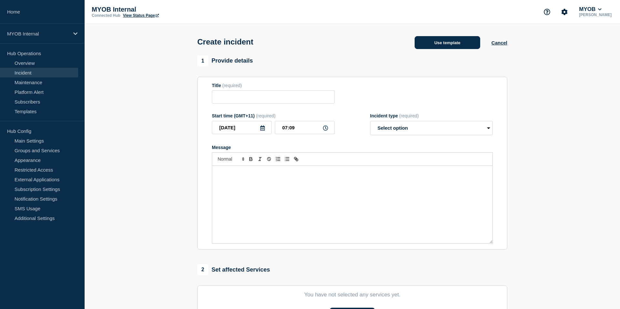
click at [440, 47] on button "Use template" at bounding box center [448, 42] width 66 height 13
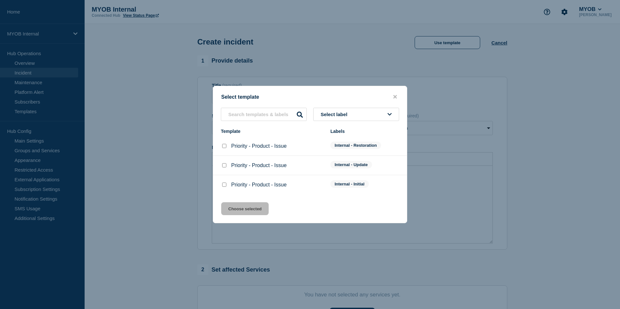
click at [223, 184] on div at bounding box center [224, 185] width 6 height 6
click at [225, 186] on input "Priority - Product - Issue checkbox" at bounding box center [224, 185] width 4 height 4
checkbox input "true"
click at [224, 147] on input "Priority - Product - Issue checkbox" at bounding box center [224, 146] width 4 height 4
checkbox input "true"
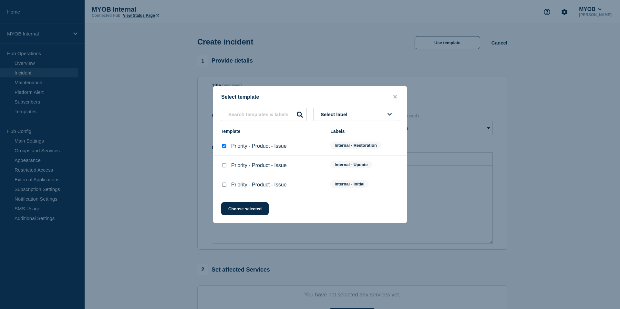
checkbox input "false"
click at [239, 210] on button "Choose selected" at bounding box center [244, 209] width 47 height 13
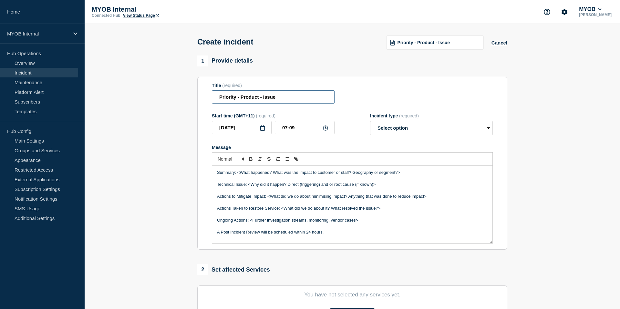
click at [219, 101] on input "Priority - Product - Issue" at bounding box center [273, 96] width 123 height 13
click at [268, 101] on input "First and final Priority - Product - Issue" at bounding box center [273, 96] width 123 height 13
click at [271, 100] on input "First and final Priorityn3 - Product - Issue" at bounding box center [273, 96] width 123 height 13
click at [289, 99] on input "First and final Priority 3 - Product - Issue" at bounding box center [273, 96] width 123 height 13
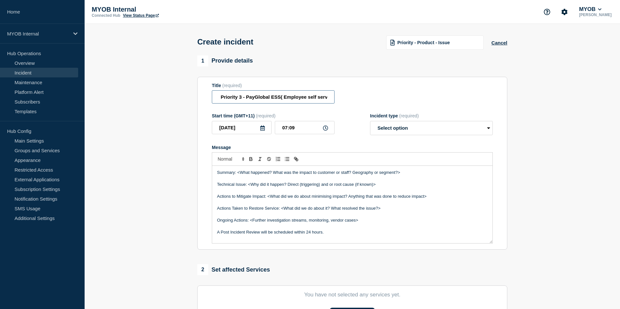
scroll to position [0, 35]
type input "First and final Priority 3 - PayGlobal ESS( Employee self service)) - Issue"
click at [331, 99] on input "First and final Priority 3 - PayGlobal ESS( Employee self service)) - Issue" at bounding box center [273, 96] width 123 height 13
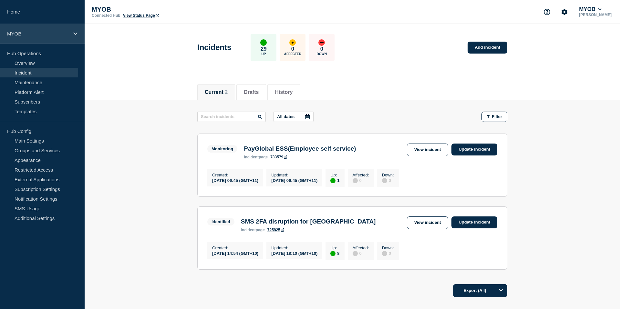
click at [56, 37] on div "MYOB" at bounding box center [42, 34] width 85 height 20
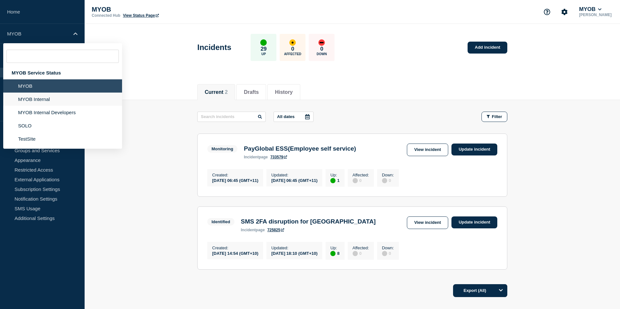
click at [39, 101] on li "MYOB Internal" at bounding box center [62, 99] width 119 height 13
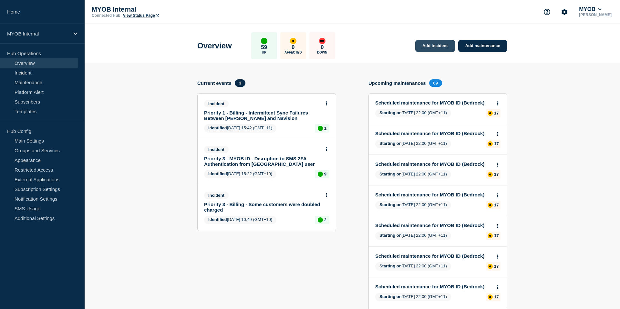
click at [442, 47] on link "Add incident" at bounding box center [435, 46] width 40 height 12
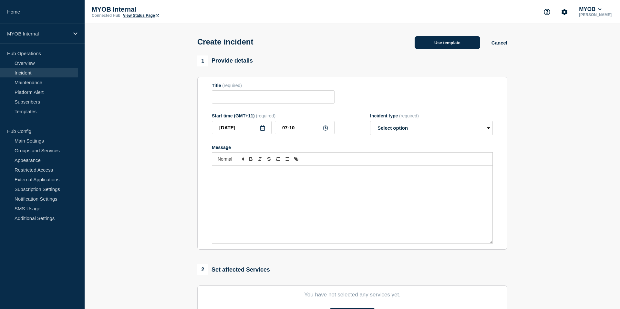
click at [441, 47] on button "Use template" at bounding box center [448, 42] width 66 height 13
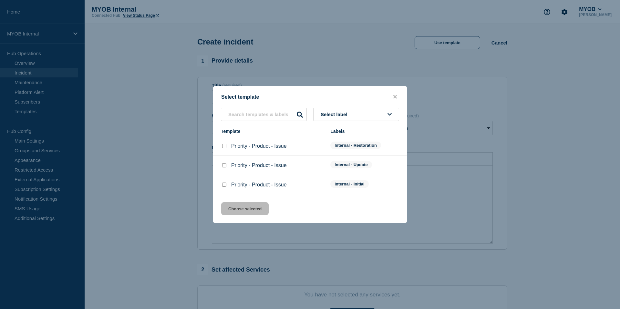
click at [229, 187] on div "Priority - Product - Issue" at bounding box center [272, 185] width 103 height 6
click at [225, 187] on input "Priority - Product - Issue checkbox" at bounding box center [224, 185] width 4 height 4
checkbox input "true"
click at [226, 141] on li "Priority - Product - Issue Internal - Restoration" at bounding box center [310, 146] width 194 height 19
click at [226, 146] on input "Priority - Product - Issue checkbox" at bounding box center [224, 146] width 4 height 4
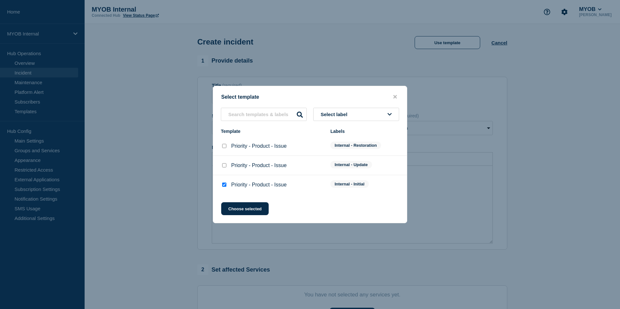
checkbox input "true"
checkbox input "false"
click at [234, 214] on button "Choose selected" at bounding box center [244, 209] width 47 height 13
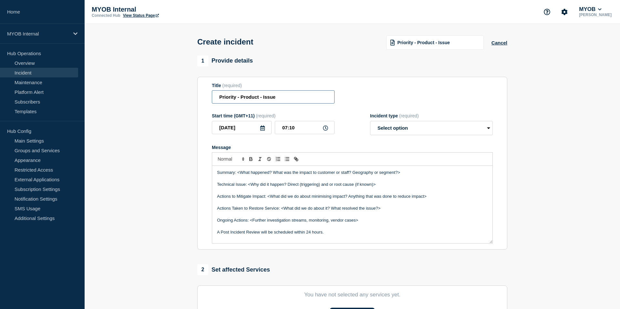
click at [236, 100] on input "Priority - Product - Issue" at bounding box center [273, 96] width 123 height 13
click at [221, 100] on input "Priority 3 - Product - Issue" at bounding box center [273, 96] width 123 height 13
click at [219, 100] on input "Priority 3 - Product - Issue" at bounding box center [273, 96] width 123 height 13
click at [287, 99] on input "First and final Priority 3 - Product - Issue" at bounding box center [273, 96] width 123 height 13
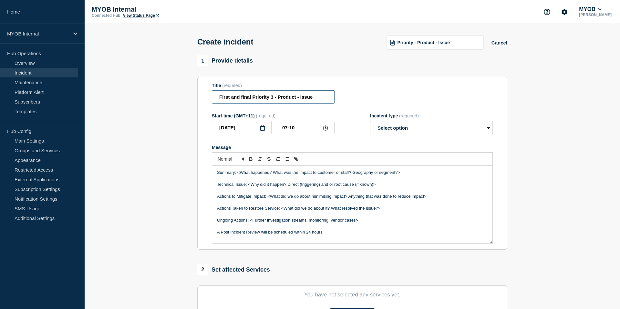
click at [287, 99] on input "First and final Priority 3 - Product - Issue" at bounding box center [273, 96] width 123 height 13
drag, startPoint x: 314, startPoint y: 100, endPoint x: 334, endPoint y: 100, distance: 20.0
click at [335, 100] on div "Title (required) First and final Priority 3 - PayGlobal ESS - Issue" at bounding box center [352, 93] width 281 height 21
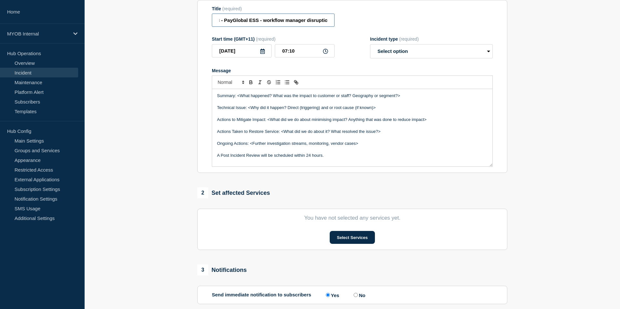
scroll to position [74, 0]
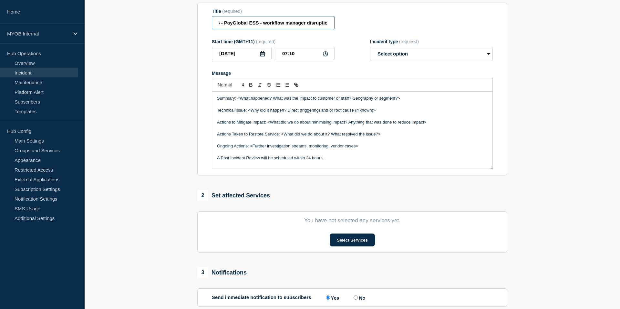
type input "First and final Priority 3 - PayGlobal ESS - workflow manager disruption"
click at [436, 44] on div "Incident type (required)" at bounding box center [431, 41] width 123 height 5
click at [436, 58] on select "Select option Investigating Identified Monitoring" at bounding box center [431, 54] width 123 height 14
select select "monitoring"
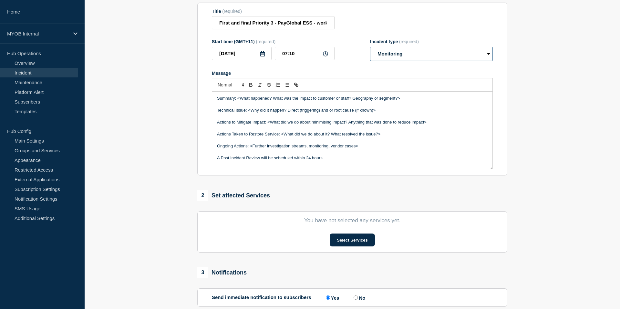
click at [370, 51] on select "Select option Investigating Identified Monitoring" at bounding box center [431, 54] width 123 height 14
drag, startPoint x: 237, startPoint y: 106, endPoint x: 267, endPoint y: 104, distance: 29.7
click at [267, 101] on p "Summary: <What happened? What was the impact to customer or staff? Geography or…" at bounding box center [352, 99] width 271 height 6
click at [241, 101] on p "Summary: <What happened? What was the impact to customer or staff? Geography or…" at bounding box center [352, 99] width 271 height 6
drag, startPoint x: 238, startPoint y: 106, endPoint x: 411, endPoint y: 102, distance: 173.5
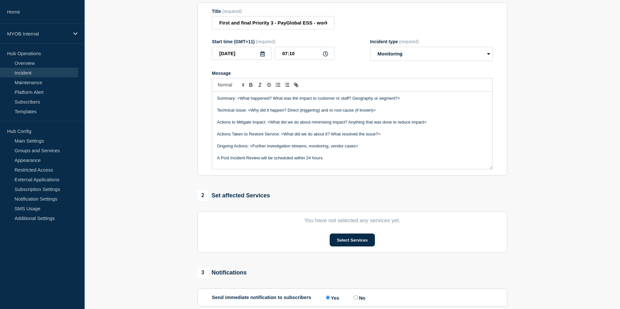
click at [411, 101] on p "Summary: <What happened? What was the impact to customer or staff? Geography or…" at bounding box center [352, 99] width 271 height 6
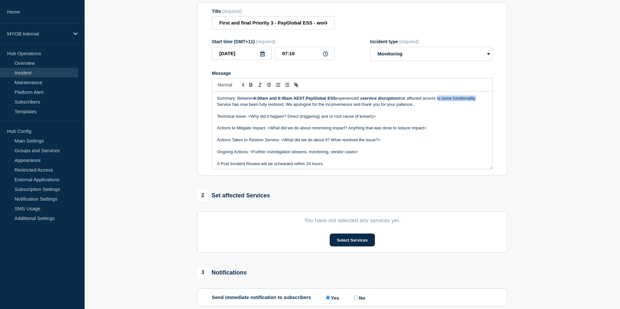
drag, startPoint x: 442, startPoint y: 105, endPoint x: 481, endPoint y: 104, distance: 38.1
click at [481, 104] on p "Summary: Between 6:00am and 6:45am AEST , PayGlobal ESS experienced a service d…" at bounding box center [352, 102] width 271 height 12
click at [448, 108] on p "Summary: Between 6:00am and 6:45am AEST , PayGlobal ESS experienced a service d…" at bounding box center [352, 102] width 271 height 12
drag, startPoint x: 442, startPoint y: 104, endPoint x: 479, endPoint y: 104, distance: 37.1
click at [480, 104] on p "Summary: Between 6:00am and 6:45am AEST , PayGlobal ESS experienced a service d…" at bounding box center [352, 102] width 271 height 12
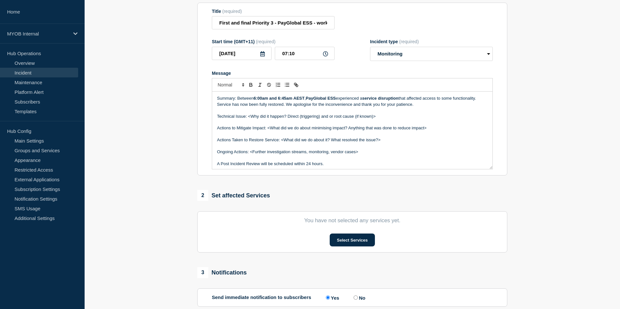
click at [482, 104] on p "Summary: Between 6:00am and 6:45am AEST , PayGlobal ESS experienced a service d…" at bounding box center [352, 102] width 271 height 12
drag, startPoint x: 458, startPoint y: 104, endPoint x: 442, endPoint y: 105, distance: 15.5
click at [442, 105] on p "Summary: Between 6:00am and 6:45am AEST , PayGlobal ESS experienced a service d…" at bounding box center [352, 102] width 271 height 12
drag, startPoint x: 443, startPoint y: 105, endPoint x: 482, endPoint y: 104, distance: 38.8
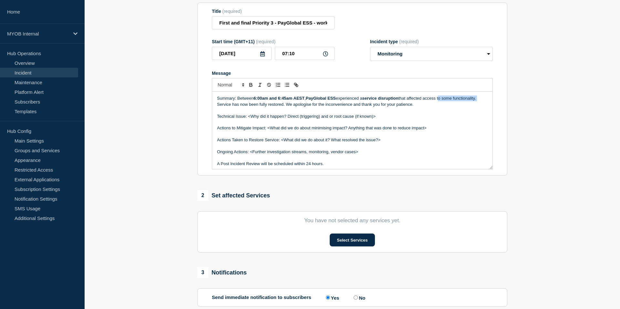
click at [482, 104] on p "Summary: Between 6:00am and 6:45am AEST , PayGlobal ESS experienced a service d…" at bounding box center [352, 102] width 271 height 12
click at [458, 105] on p "Summary: Between 6:00am and 6:45am AEST , PayGlobal ESS experienced a service d…" at bounding box center [352, 102] width 271 height 12
drag, startPoint x: 458, startPoint y: 105, endPoint x: 443, endPoint y: 105, distance: 14.5
click at [443, 105] on p "Summary: Between 6:00am and 6:45am AEST , PayGlobal ESS experienced a service d…" at bounding box center [352, 102] width 271 height 12
drag, startPoint x: 481, startPoint y: 104, endPoint x: 442, endPoint y: 105, distance: 38.8
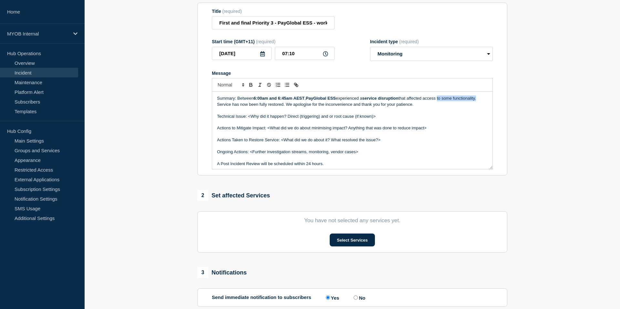
click at [442, 105] on p "Summary: Between 6:00am and 6:45am AEST , PayGlobal ESS experienced a service d…" at bounding box center [352, 102] width 271 height 12
click at [443, 108] on p "Summary: Between 6:00am and 6:45am AEST , PayGlobal ESS experienced a service d…" at bounding box center [352, 102] width 271 height 12
click at [241, 108] on p "Summary: Between 6:00am and 6:45am AEST , PayGlobal ESS experienced a service d…" at bounding box center [352, 102] width 271 height 12
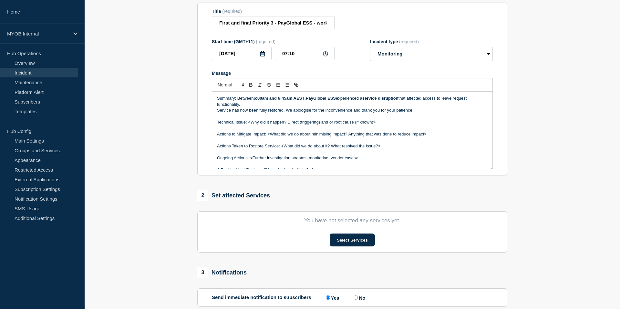
click at [241, 108] on p "Summary: Between 6:00am and 6:45am AEST , PayGlobal ESS experienced a service d…" at bounding box center [352, 102] width 271 height 12
click at [376, 108] on p "Summary: Between 6:00am and 6:45am AEST , PayGlobal ESS experienced a service d…" at bounding box center [352, 102] width 271 height 12
copy p "propagated"
click at [392, 108] on p "Summary: Between 6:00am and 6:45am AEST , PayGlobal ESS experienced a service d…" at bounding box center [352, 102] width 271 height 12
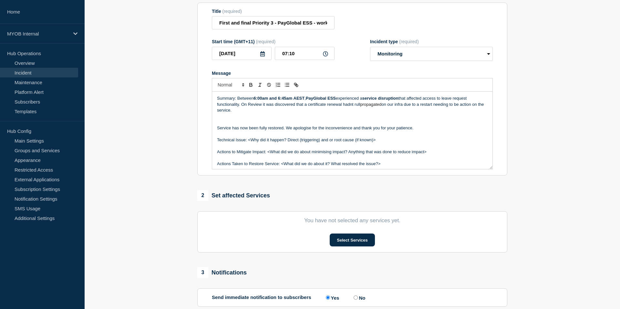
click at [245, 113] on p "Summary: Between 6:00am and 6:45am AEST , PayGlobal ESS experienced a service d…" at bounding box center [352, 105] width 271 height 18
click at [238, 111] on p "Summary: Between 6:00am and 6:45am AEST , PayGlobal ESS experienced a service d…" at bounding box center [352, 105] width 271 height 18
click at [476, 106] on p "Summary: Between 6:00am and 6:45am AEST , PayGlobal ESS experienced a service d…" at bounding box center [352, 105] width 271 height 18
click at [234, 110] on p "Summary: Between 6:00am and 6:45am AEST , PayGlobal ESS experienced a service d…" at bounding box center [352, 105] width 271 height 18
click at [206, 116] on section "Title (required) First and final Priority 3 - PayGlobal ESS - workflow manager …" at bounding box center [352, 89] width 310 height 173
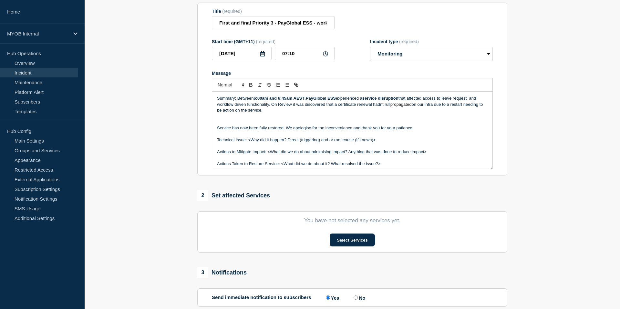
click at [289, 125] on p "Message" at bounding box center [352, 123] width 271 height 6
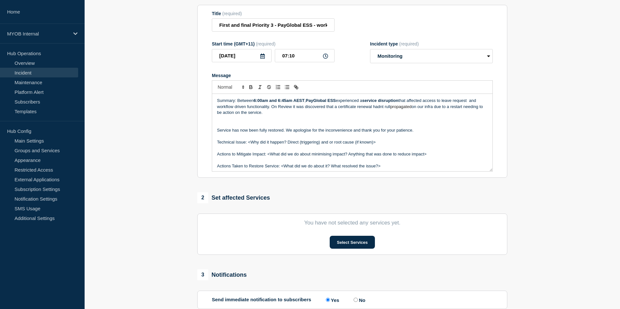
drag, startPoint x: 473, startPoint y: 108, endPoint x: 487, endPoint y: 108, distance: 14.5
click at [473, 108] on p "Summary: Between 6:00am and 6:45am AEST , PayGlobal ESS experienced a service d…" at bounding box center [352, 107] width 271 height 18
click at [233, 111] on p "Summary: Between 6:00am and 6:45am AEST , PayGlobal ESS experienced a service d…" at bounding box center [352, 107] width 271 height 18
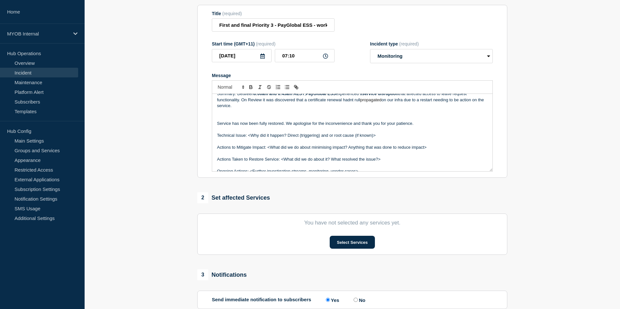
scroll to position [0, 0]
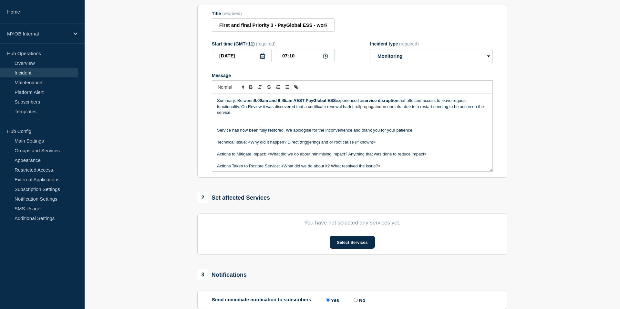
click at [239, 113] on p "Summary: Between 6:00am and 6:45am AEST , PayGlobal ESS experienced a service d…" at bounding box center [352, 107] width 271 height 18
click at [241, 112] on p "Summary: Between 6:00am and 6:45am AEST , PayGlobal ESS experienced a service d…" at bounding box center [352, 107] width 271 height 18
click at [354, 111] on p "Summary: Between 6:00am and 6:45am AEST , PayGlobal ESS experienced a service d…" at bounding box center [352, 107] width 271 height 18
click at [356, 112] on p "Summary: Between 6:00am and 6:45am AEST , PayGlobal ESS experienced a service d…" at bounding box center [352, 107] width 271 height 18
click at [379, 116] on p "Summary: Between 6:00am and 6:45am AEST , PayGlobal ESS experienced a service d…" at bounding box center [352, 107] width 271 height 18
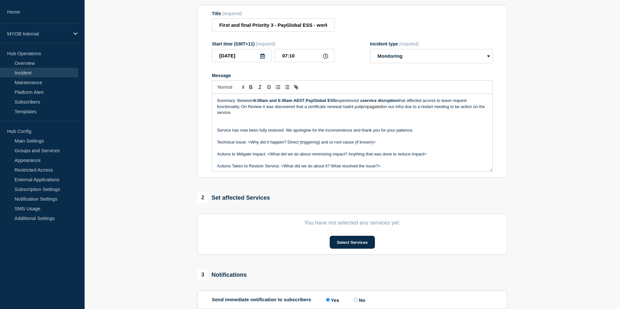
click at [353, 113] on p "Summary: Between 6:00am and 6:45am AEST , PayGlobal ESS experienced a service d…" at bounding box center [352, 107] width 271 height 18
click at [416, 113] on p "Summary: Between 6:00am and 6:45am AEST , PayGlobal ESS experienced a service d…" at bounding box center [352, 107] width 271 height 18
click at [475, 113] on p "Summary: Between 6:00am and 6:45am AEST , PayGlobal ESS experienced a service d…" at bounding box center [352, 107] width 271 height 18
click at [246, 121] on p "Message" at bounding box center [352, 119] width 271 height 6
click at [238, 116] on p "Summary: Between 6:00am and 6:45am AEST , PayGlobal ESS experienced a service d…" at bounding box center [352, 107] width 271 height 18
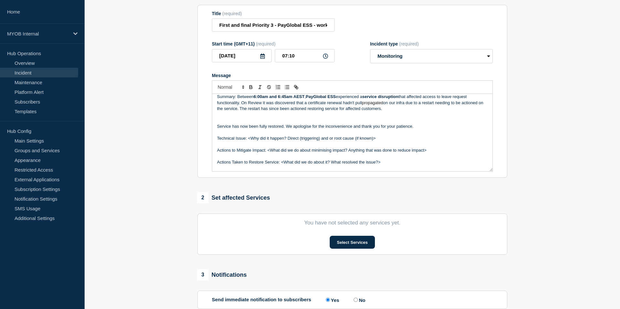
scroll to position [5, 0]
drag, startPoint x: 423, startPoint y: 132, endPoint x: 181, endPoint y: 129, distance: 242.6
click at [181, 128] on section "1 Provide details Title (required) First and final Priority 3 - PayGlobal ESS -…" at bounding box center [352, 169] width 535 height 370
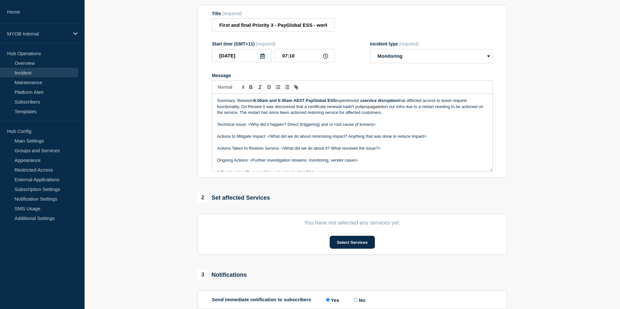
drag, startPoint x: 382, startPoint y: 132, endPoint x: 248, endPoint y: 130, distance: 134.4
click at [248, 128] on p "Technical Issue: <Why did it happen? Direct (triggering) and or root cause (if …" at bounding box center [352, 125] width 271 height 6
click at [287, 128] on p "Technical Issue: Service required an full restart following the certificate ren…" at bounding box center [352, 125] width 271 height 6
click at [285, 128] on p "Technical Issue: Service required an full restart following the certificate ren…" at bounding box center [352, 125] width 271 height 6
click at [369, 128] on p "Technical Issue: Service required a full restart following the certificate rene…" at bounding box center [352, 125] width 271 height 6
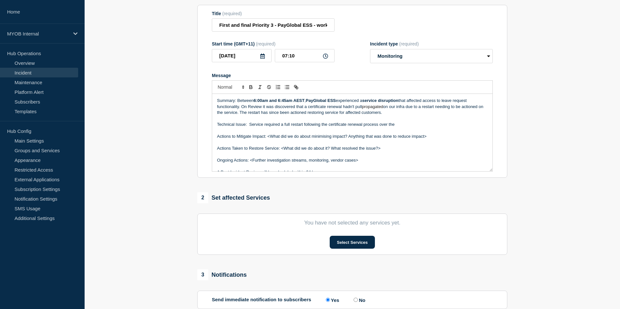
scroll to position [2, 0]
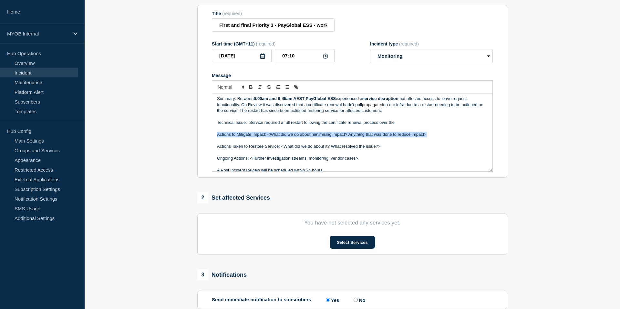
drag, startPoint x: 427, startPoint y: 141, endPoint x: 205, endPoint y: 142, distance: 221.6
click at [205, 142] on section "Title (required) First and final Priority 3 - PayGlobal ESS - workflow manager …" at bounding box center [352, 91] width 310 height 173
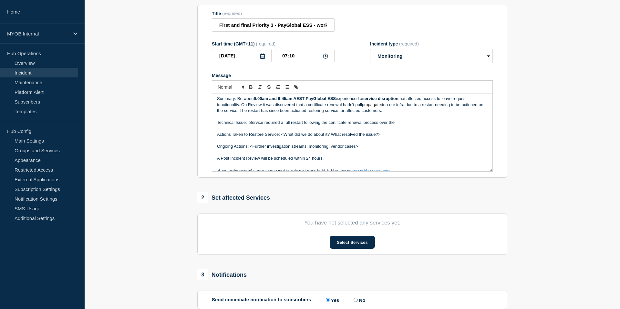
drag, startPoint x: 389, startPoint y: 140, endPoint x: 282, endPoint y: 143, distance: 106.6
click at [282, 138] on p "Actions Taken to Restore Service: <What did we do about it? What resolved the i…" at bounding box center [352, 135] width 271 height 6
drag, startPoint x: 368, startPoint y: 153, endPoint x: 250, endPoint y: 154, distance: 118.2
click at [250, 150] on p "Ongoing Actions: <Further investigation streams, monitoring, vendor cases>" at bounding box center [352, 147] width 271 height 6
click at [250, 150] on p "Ongoing Actions: monitoring" at bounding box center [352, 147] width 271 height 6
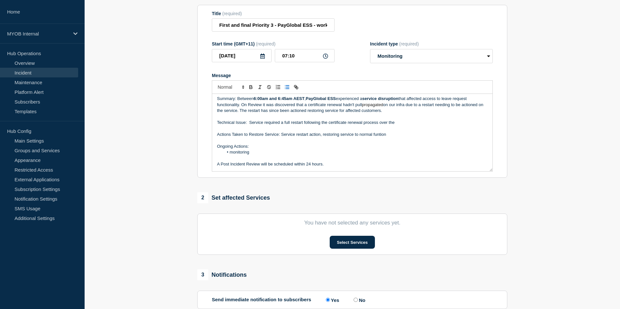
click at [258, 155] on li "monitoring" at bounding box center [356, 153] width 265 height 6
click at [234, 155] on li "monitoring" at bounding box center [356, 153] width 265 height 6
click at [239, 161] on li "Message" at bounding box center [356, 159] width 265 height 6
click at [232, 161] on li "updating" at bounding box center [356, 159] width 265 height 6
click at [249, 161] on li "Updating" at bounding box center [356, 159] width 265 height 6
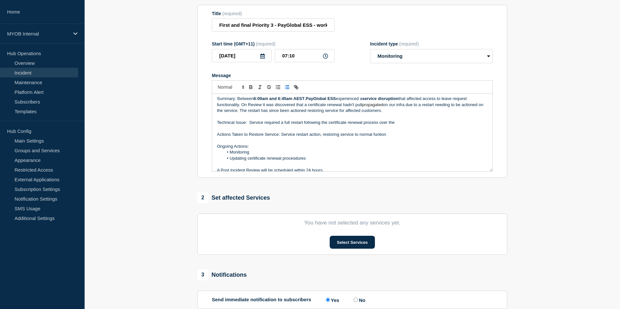
click at [295, 161] on li "Updating certificate renewal procesdures" at bounding box center [356, 159] width 265 height 6
click at [289, 161] on li "Updating certificate renewal procesdures" at bounding box center [356, 159] width 265 height 6
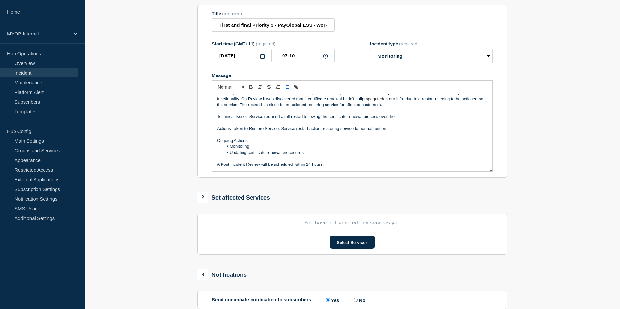
scroll to position [14, 0]
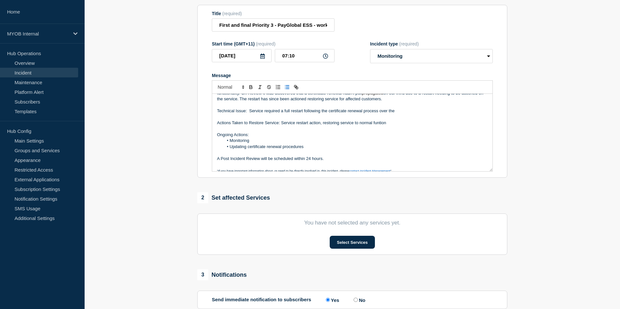
drag, startPoint x: 327, startPoint y: 167, endPoint x: 189, endPoint y: 166, distance: 138.2
click at [189, 166] on section "1 Provide details Title (required) First and final Priority 3 - PayGlobal ESS -…" at bounding box center [352, 169] width 535 height 370
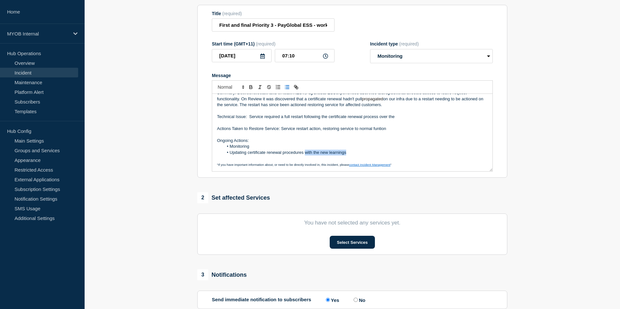
drag, startPoint x: 357, startPoint y: 157, endPoint x: 304, endPoint y: 159, distance: 52.4
click at [304, 156] on li "Updating certificate renewal procedures with the new learnings" at bounding box center [356, 153] width 265 height 6
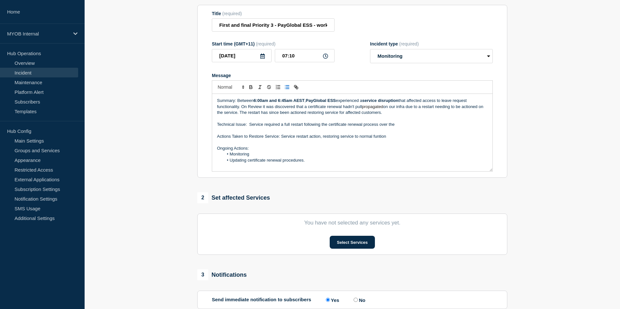
click at [357, 114] on p "Summary: Between 6:00am and 6:45am AEST , PayGlobal ESS experienced a service d…" at bounding box center [352, 107] width 271 height 18
click at [420, 128] on p "Technical Issue: Service required a full restart following the certificate rene…" at bounding box center [352, 125] width 271 height 6
click at [408, 112] on p "Summary: Between 6:00am and 6:45am AEST , PayGlobal ESS experienced a service d…" at bounding box center [352, 107] width 271 height 18
click at [425, 133] on p "Message" at bounding box center [352, 131] width 271 height 6
click at [415, 140] on p "Actions Taken to Restore Service: Service restart action, restoring service to …" at bounding box center [352, 137] width 271 height 6
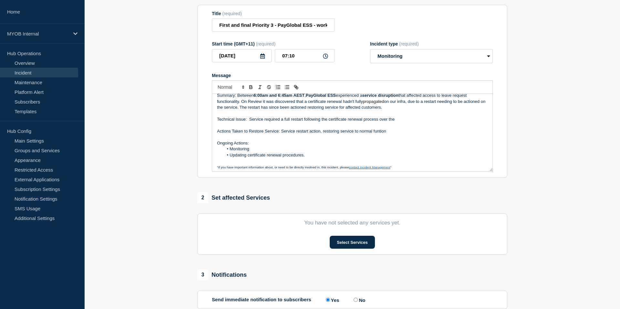
scroll to position [4, 0]
click at [373, 123] on p "Technical Issue: Service required a full restart following the certificate rene…" at bounding box center [352, 121] width 271 height 6
drag, startPoint x: 383, startPoint y: 128, endPoint x: 363, endPoint y: 129, distance: 20.4
click at [363, 123] on p "Technical Issue: Service required a full restart following the certificate rene…" at bounding box center [352, 121] width 271 height 6
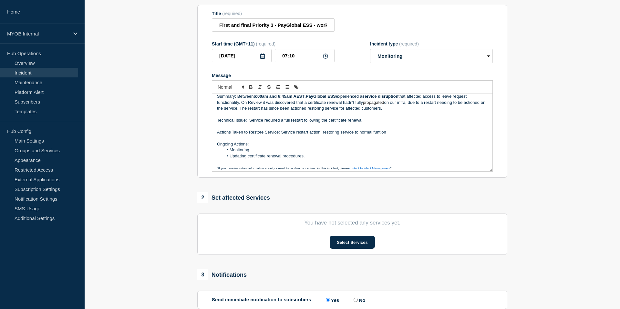
click at [303, 159] on li "Updating certificate renewal procedures." at bounding box center [356, 156] width 265 height 6
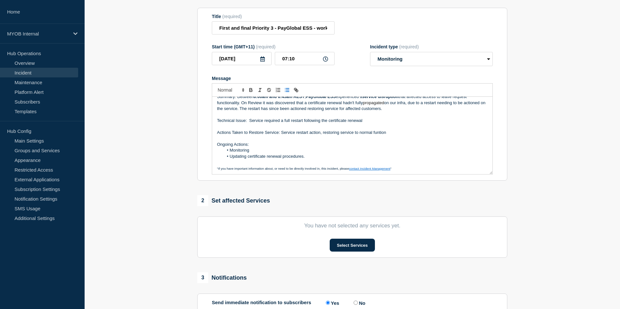
scroll to position [8, 0]
click at [367, 123] on p "Technical Issue: Service required a full restart following the certificate rene…" at bounding box center [352, 120] width 271 height 6
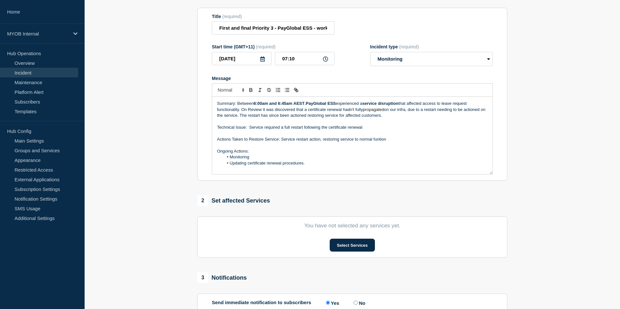
scroll to position [1, 0]
drag, startPoint x: 395, startPoint y: 147, endPoint x: 374, endPoint y: 144, distance: 21.5
click at [374, 142] on p "Actions Taken to Restore Service: Service restart action, restoring service to …" at bounding box center [352, 139] width 271 height 6
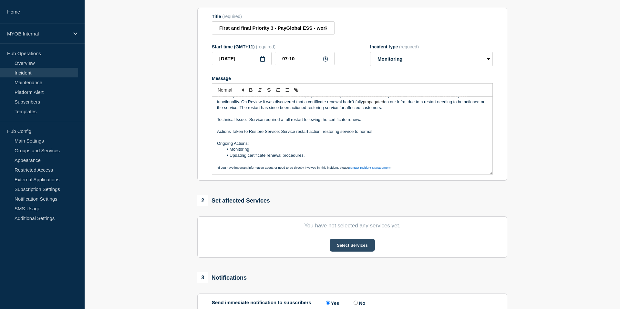
click at [354, 248] on button "Select Services" at bounding box center [352, 245] width 45 height 13
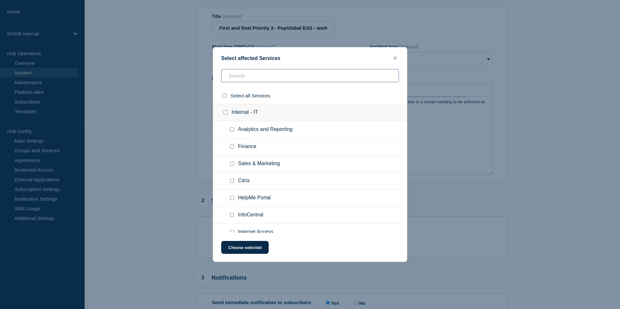
click at [249, 75] on input "text" at bounding box center [310, 75] width 178 height 13
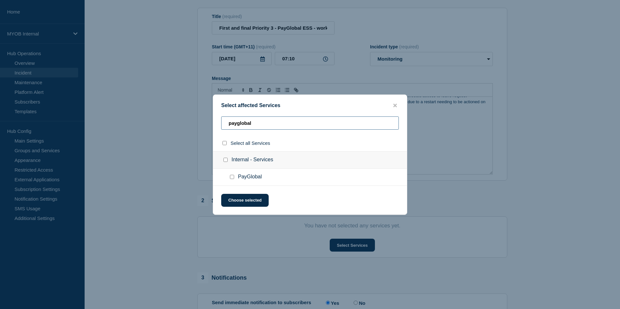
type input "payglobal"
click at [234, 177] on div at bounding box center [233, 177] width 9 height 6
click at [233, 178] on input "PayGlobal checkbox" at bounding box center [232, 177] width 4 height 4
checkbox input "true"
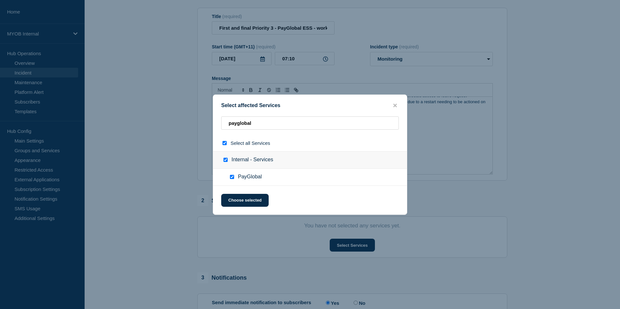
checkbox input "true"
click at [243, 199] on button "Choose selected" at bounding box center [244, 200] width 47 height 13
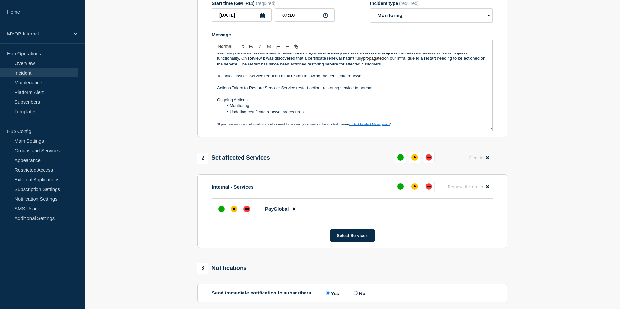
scroll to position [114, 0]
click at [234, 211] on div "affected" at bounding box center [234, 208] width 6 height 6
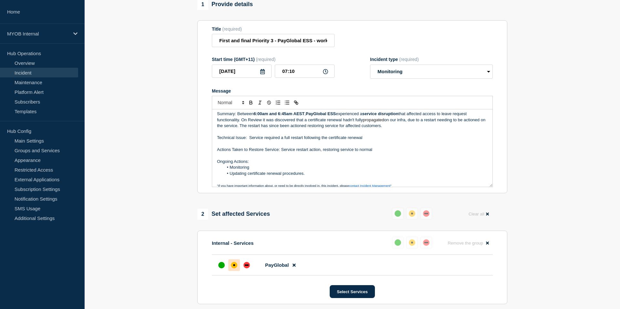
scroll to position [0, 0]
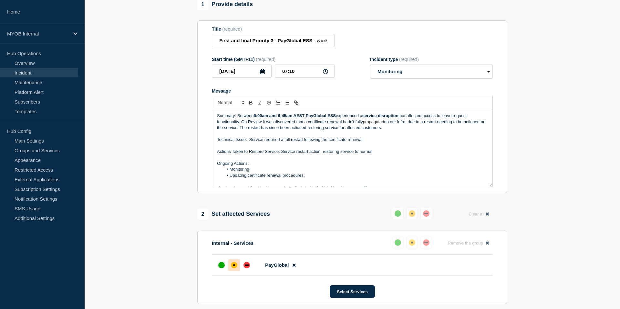
click at [446, 120] on p "Summary: Between 6:00am and 6:45am AEST , PayGlobal ESS experienced a service d…" at bounding box center [352, 122] width 271 height 18
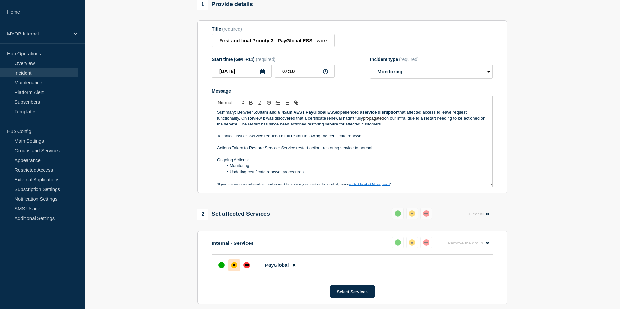
scroll to position [5, 0]
click at [338, 126] on p "Summary: Between 6:00am and 6:45am AEST , PayGlobal ESS experienced a service d…" at bounding box center [352, 118] width 271 height 18
click at [356, 126] on p "Summary: Between 6:00am and 6:45am AEST , PayGlobal ESS experienced a service d…" at bounding box center [352, 118] width 271 height 18
click at [400, 138] on p "Technical Issue: Service required a full restart following the certificate rene…" at bounding box center [352, 135] width 271 height 6
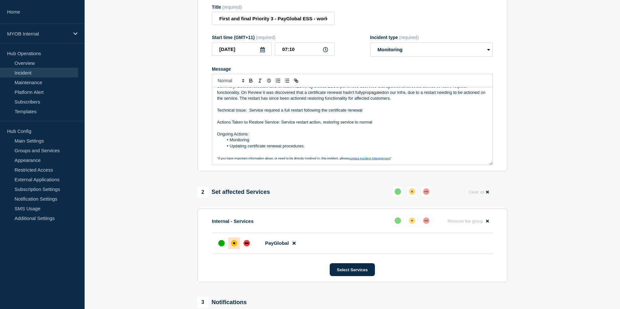
scroll to position [80, 0]
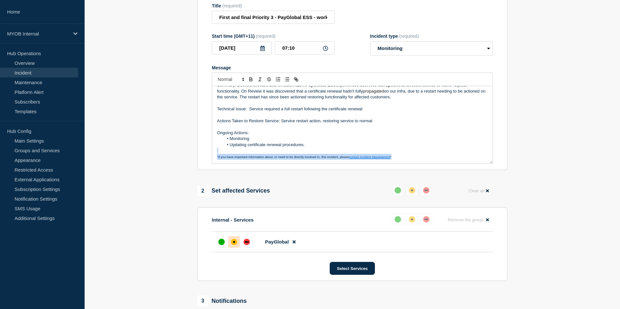
drag, startPoint x: 408, startPoint y: 162, endPoint x: 326, endPoint y: 159, distance: 82.1
click at [326, 159] on div "Summary: Between 6:00am and 6:45am AEST , PayGlobal ESS experienced a service d…" at bounding box center [352, 125] width 280 height 78
click at [321, 124] on p "Actions Taken to Restore Service: Service restart action, restoring service to …" at bounding box center [352, 121] width 271 height 6
click at [359, 142] on li "Monitoring" at bounding box center [356, 139] width 265 height 6
click at [321, 124] on p "Actions Taken to Restore Service: Service restart actiond, restoring service to…" at bounding box center [352, 121] width 271 height 6
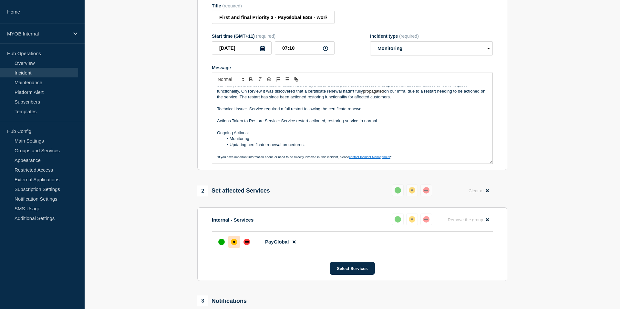
click at [341, 148] on li "Updating certificate renewal procedures." at bounding box center [356, 145] width 265 height 6
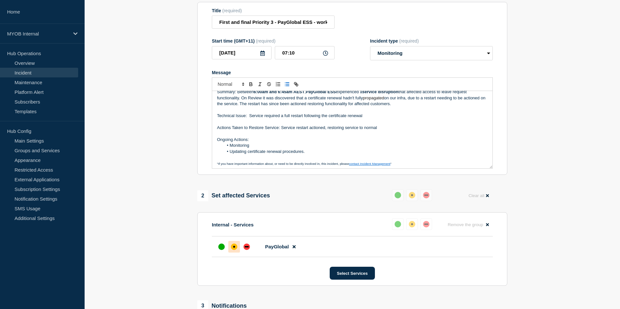
scroll to position [8, 0]
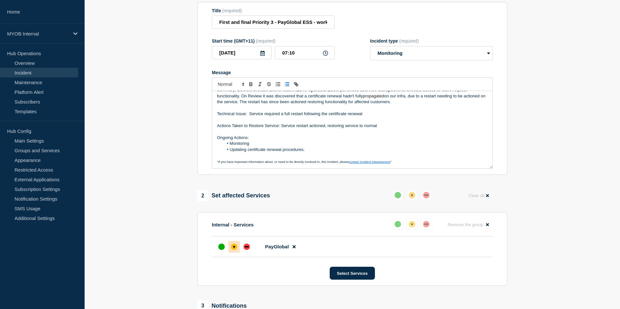
click at [366, 117] on p "Technical Issue: Service required a full restart following the certificate rene…" at bounding box center [352, 114] width 271 height 6
click at [422, 117] on p "Technical Issue: Service required a full restart following the certificate rene…" at bounding box center [352, 114] width 271 height 6
click at [458, 111] on p "Message" at bounding box center [352, 108] width 271 height 6
click at [453, 117] on p "Technical Issue: Service required a full restart following the certificate rene…" at bounding box center [352, 114] width 271 height 6
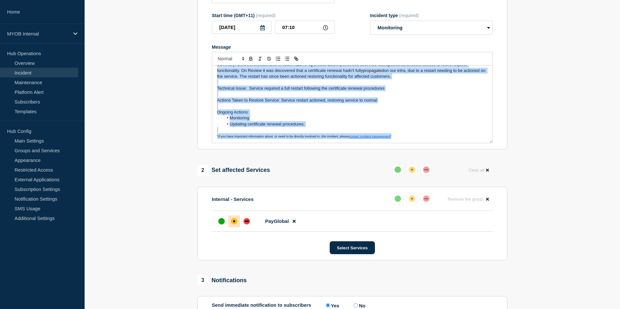
scroll to position [0, 0]
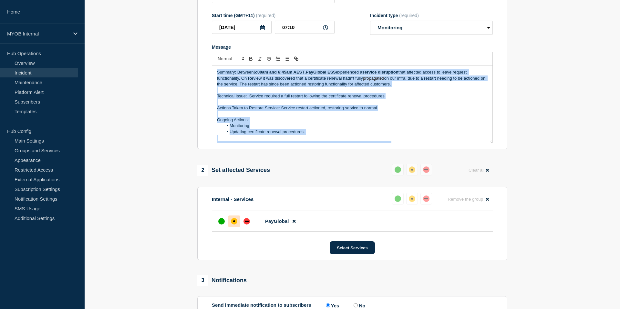
drag, startPoint x: 404, startPoint y: 142, endPoint x: 188, endPoint y: 58, distance: 231.8
click at [188, 58] on section "1 Provide details Title (required) First and final Priority 3 - PayGlobal ESS -…" at bounding box center [352, 157] width 535 height 404
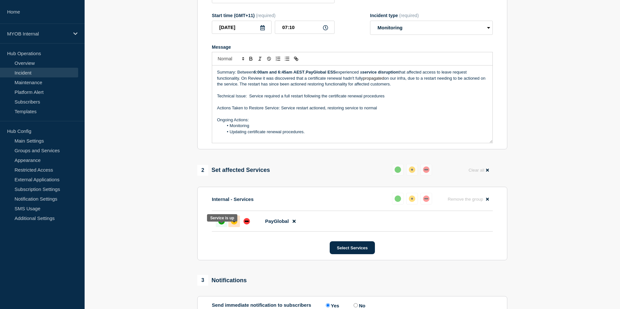
click at [219, 225] on div "up" at bounding box center [221, 221] width 6 height 6
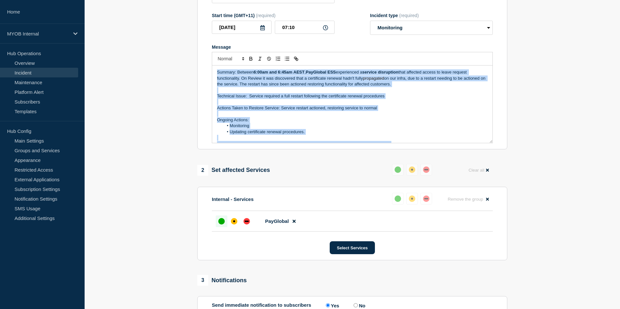
drag, startPoint x: 405, startPoint y: 144, endPoint x: 135, endPoint y: 28, distance: 293.3
click at [135, 28] on section "1 Provide details Title (required) First and final Priority 3 - PayGlobal ESS -…" at bounding box center [352, 157] width 535 height 404
copy div "Summary: Between 6:00am and 6:45am AEST , PayGlobal ESS experienced a service d…"
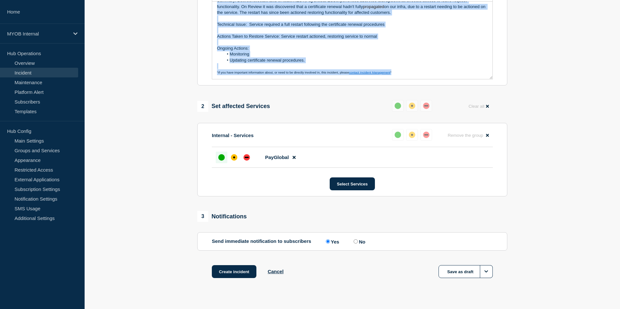
scroll to position [185, 0]
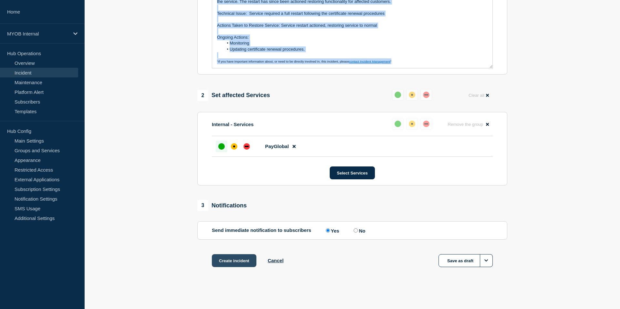
click at [231, 262] on button "Create incident" at bounding box center [234, 261] width 45 height 13
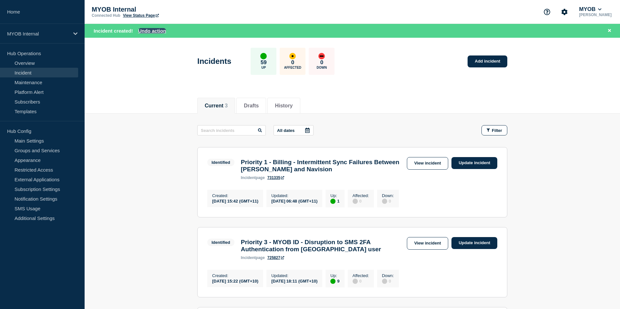
click at [158, 31] on button "Undo action" at bounding box center [152, 30] width 28 height 5
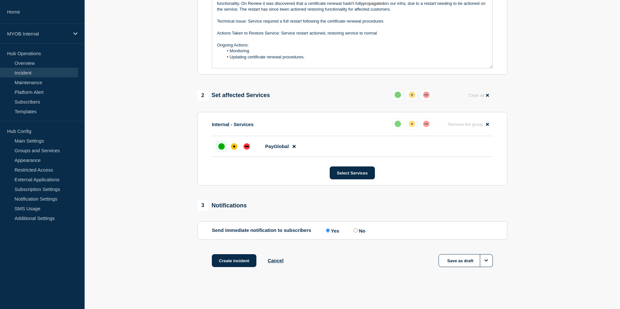
scroll to position [185, 0]
click at [233, 262] on button "Create incident" at bounding box center [234, 261] width 45 height 13
